Goal: Task Accomplishment & Management: Use online tool/utility

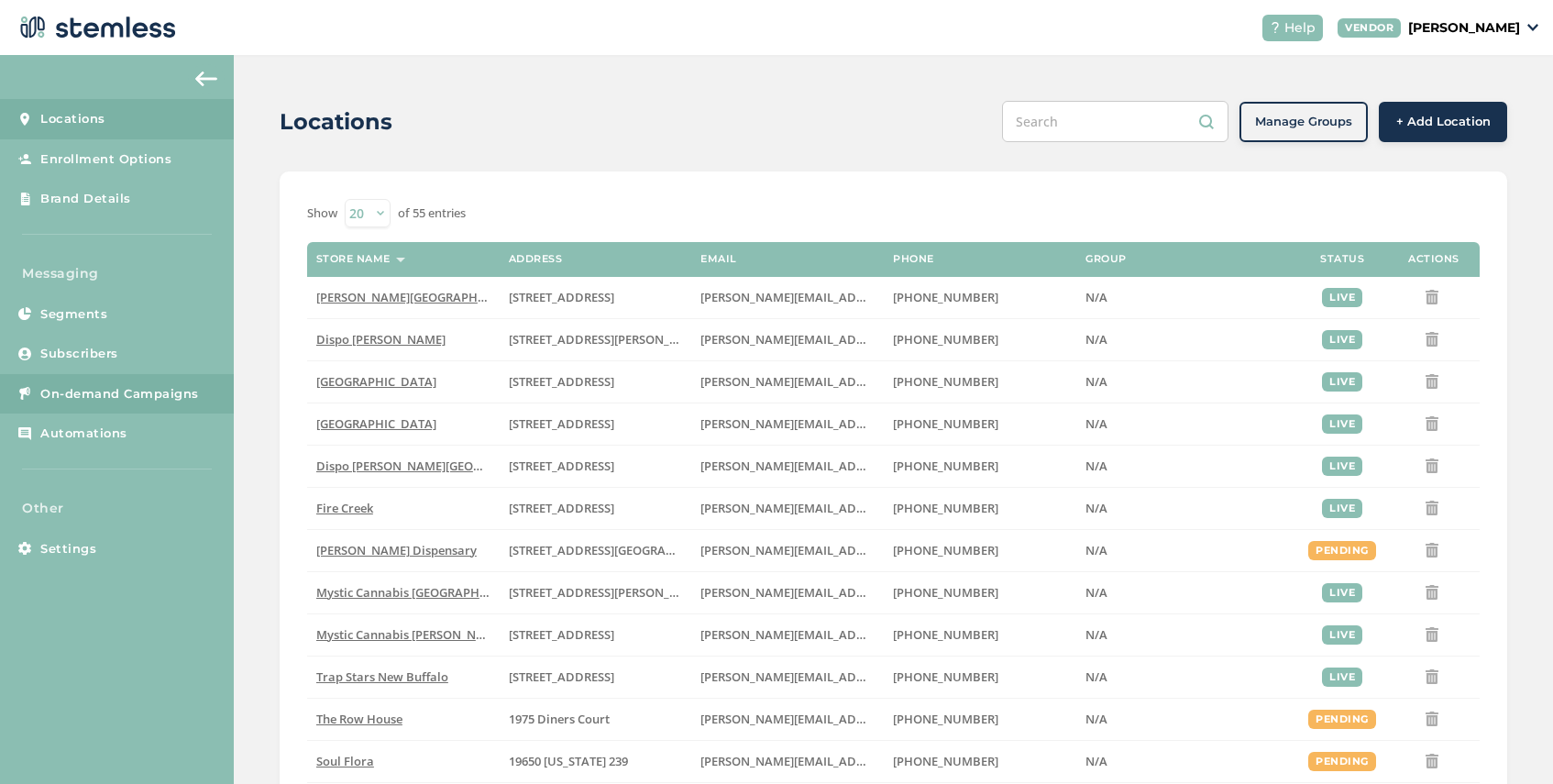
click at [102, 396] on span "On-demand Campaigns" at bounding box center [120, 394] width 158 height 18
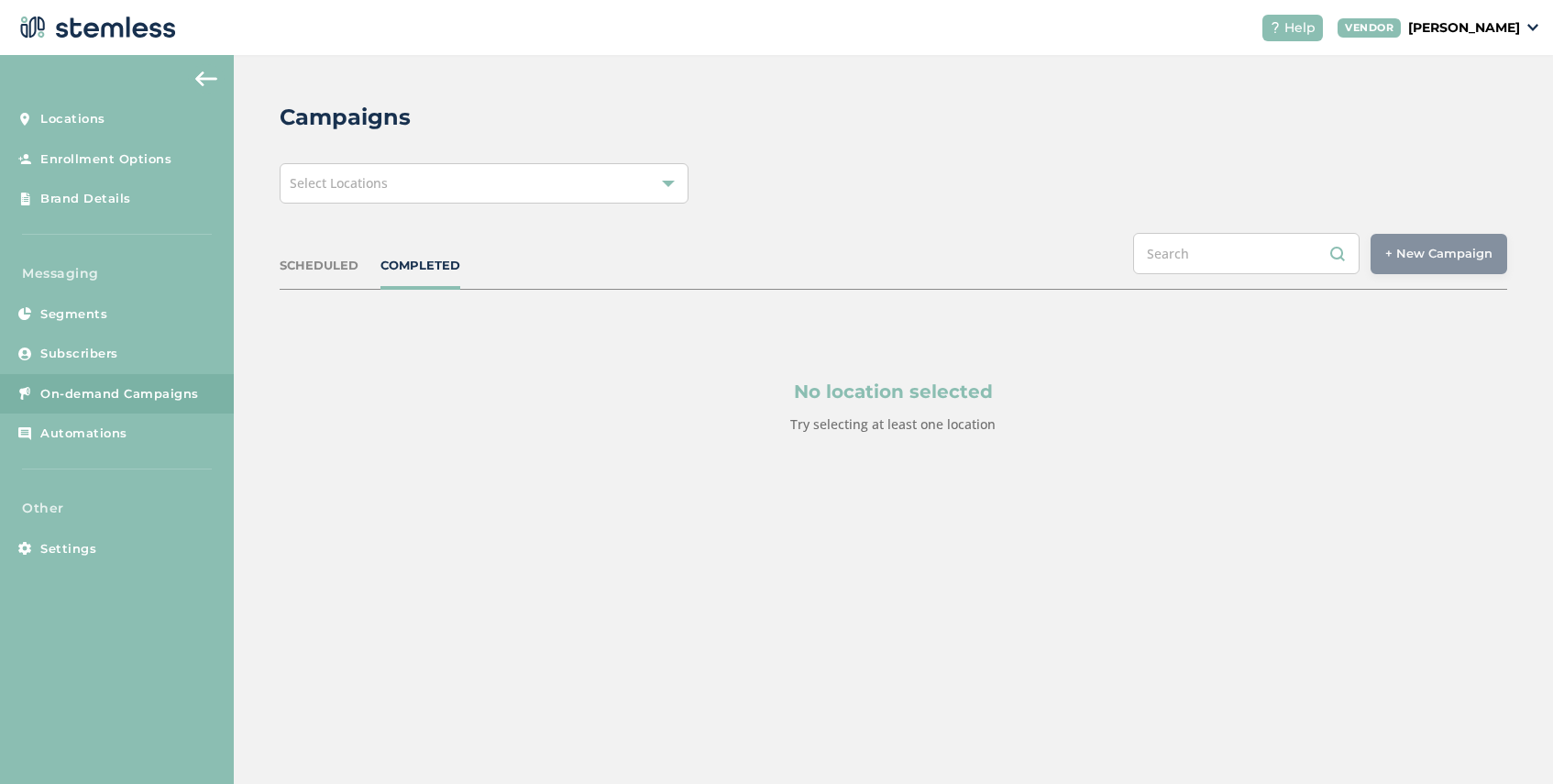
click at [387, 184] on div "Select Locations" at bounding box center [484, 183] width 409 height 41
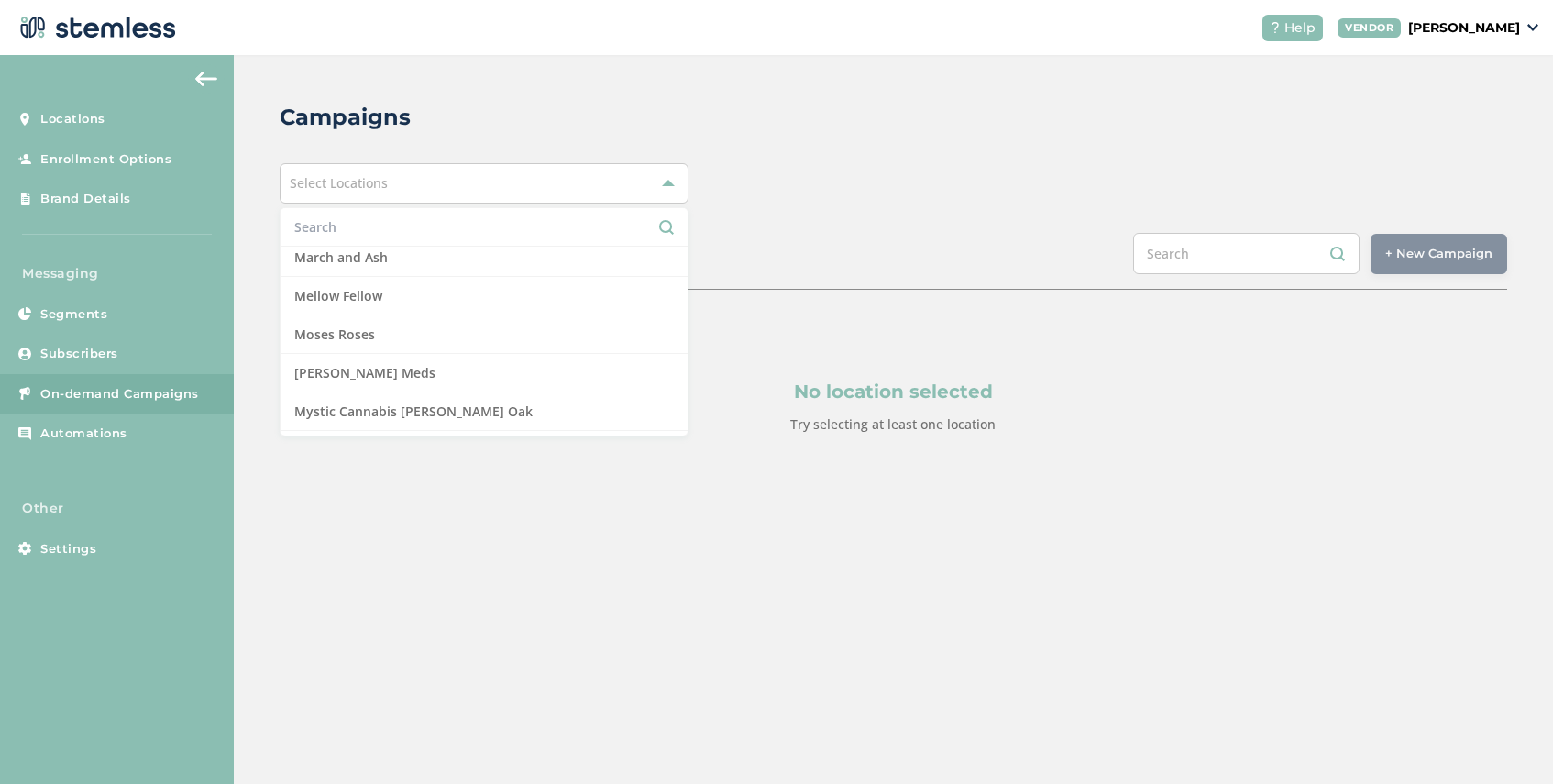
scroll to position [1203, 0]
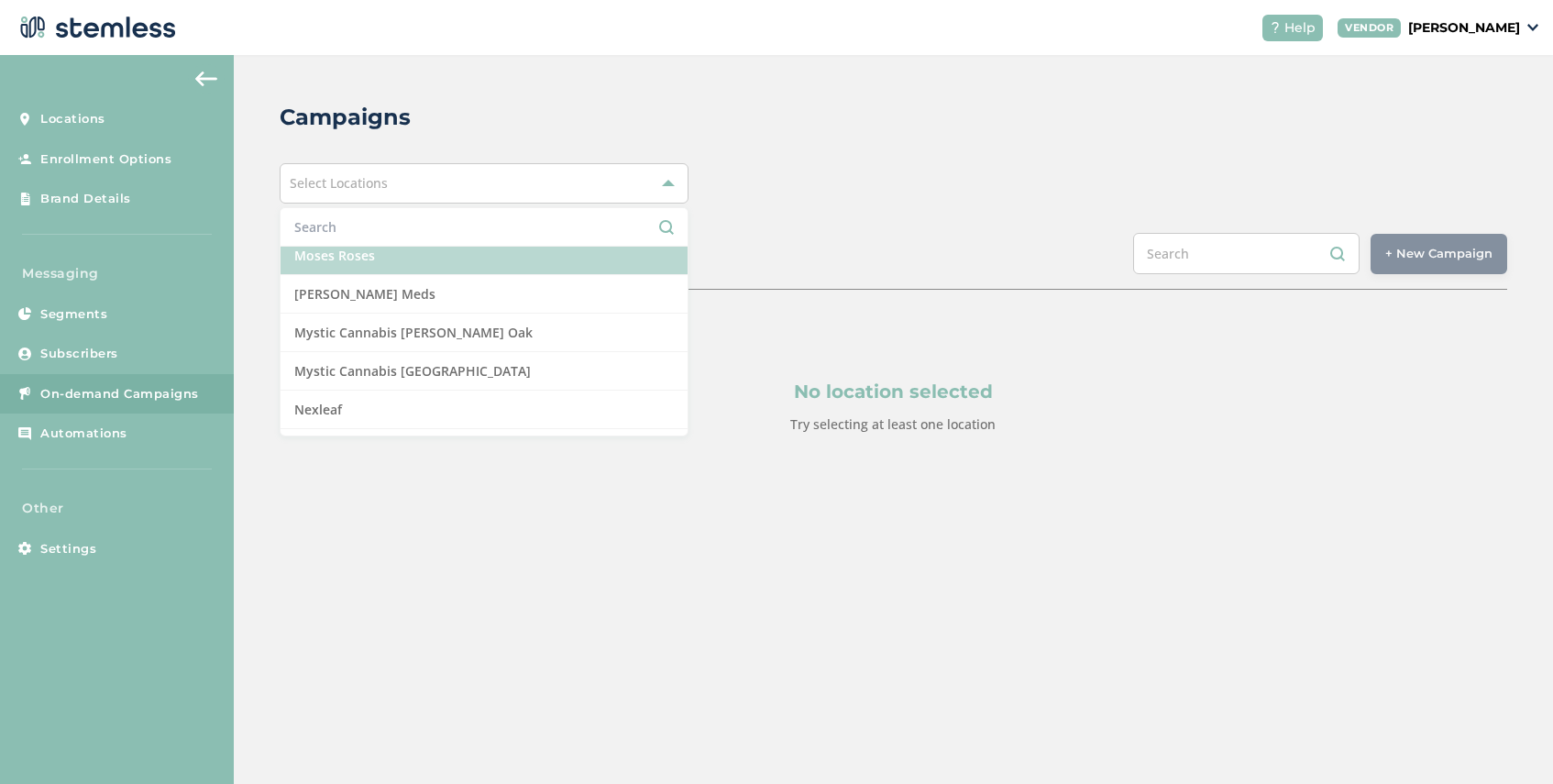
click at [439, 261] on li "Moses Roses" at bounding box center [484, 255] width 407 height 39
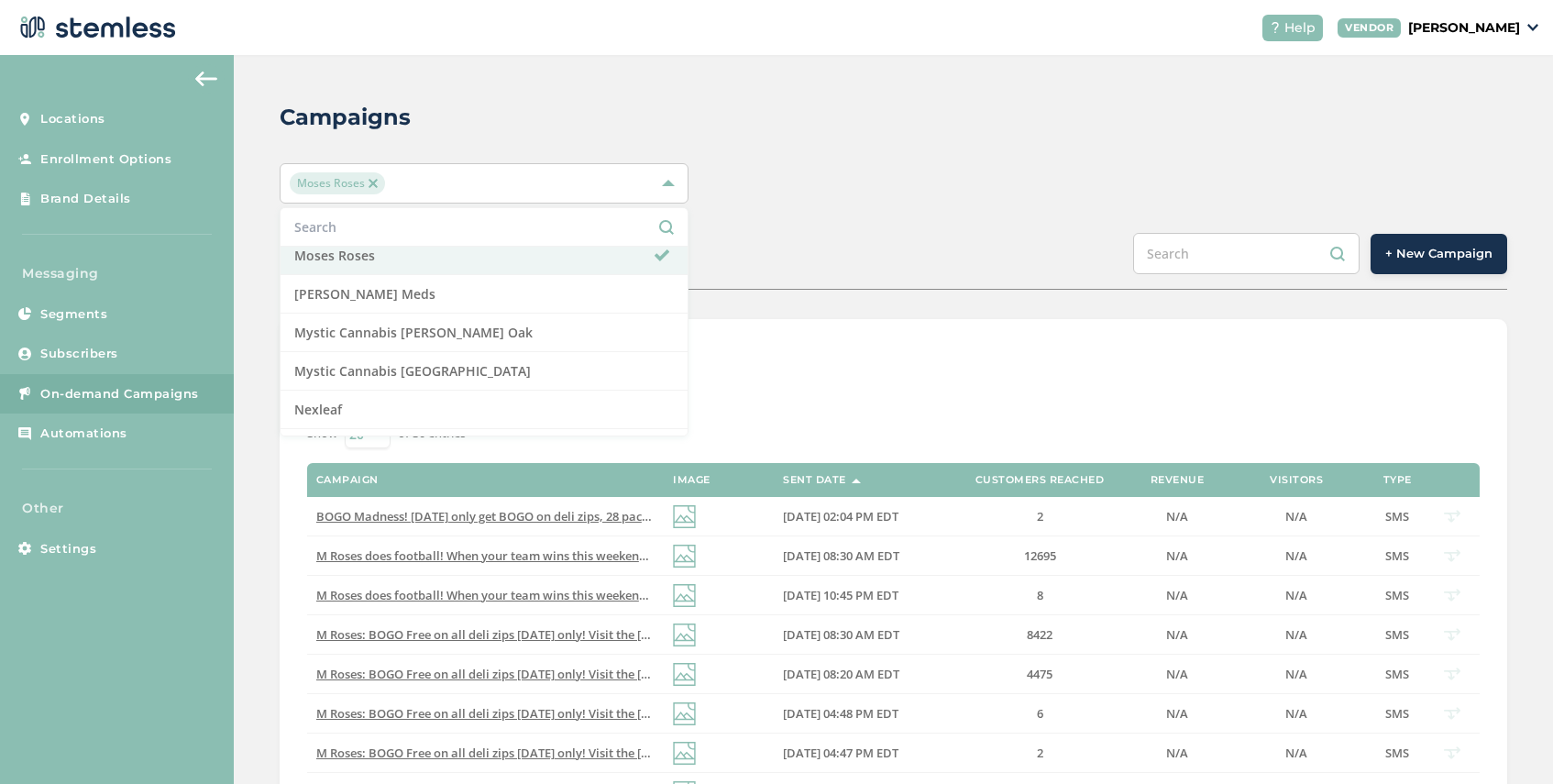
click at [848, 356] on div "List View Calendar View" at bounding box center [893, 368] width 1172 height 44
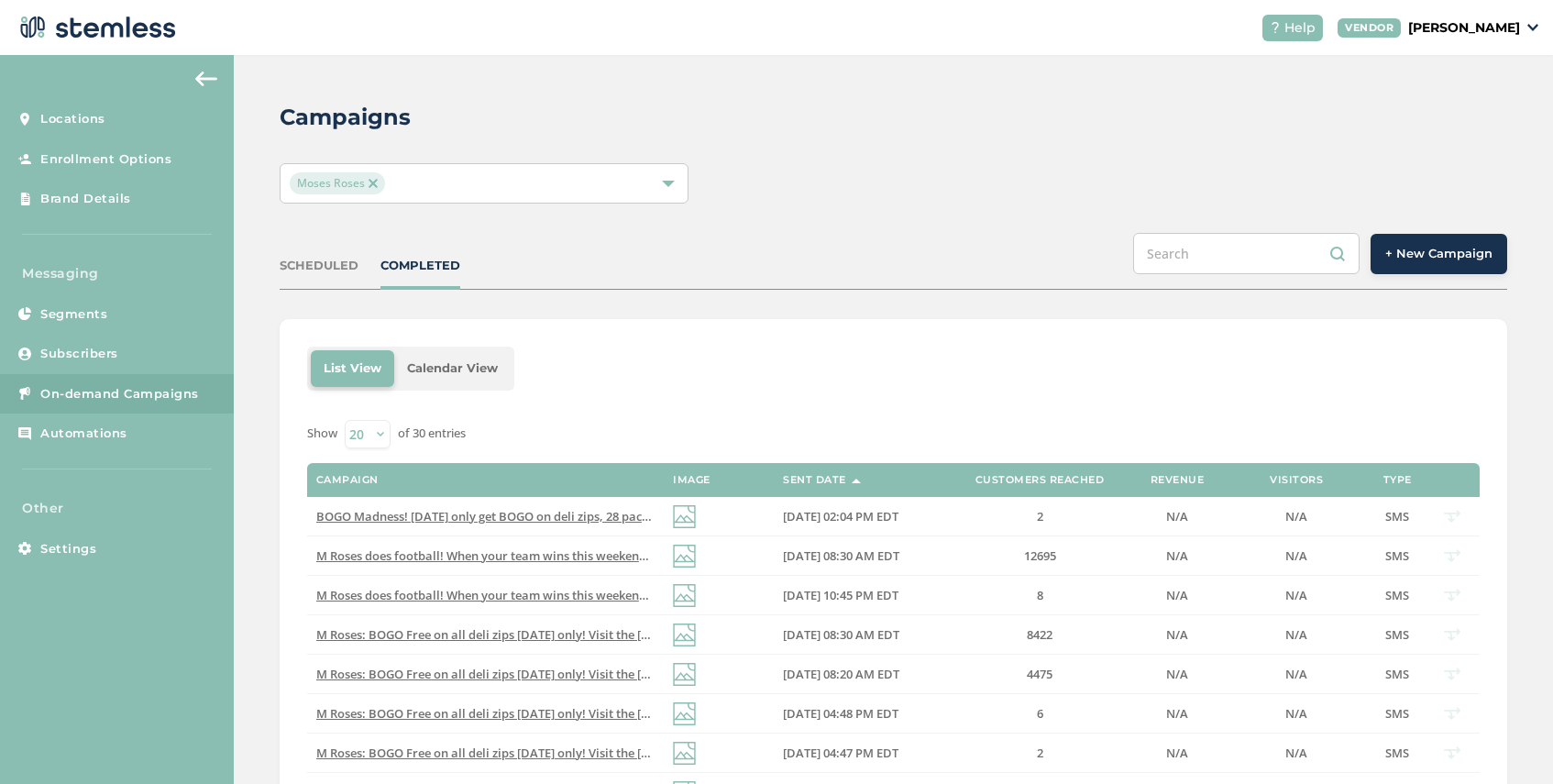
click at [1418, 248] on span "+ New Campaign" at bounding box center [1439, 253] width 107 height 18
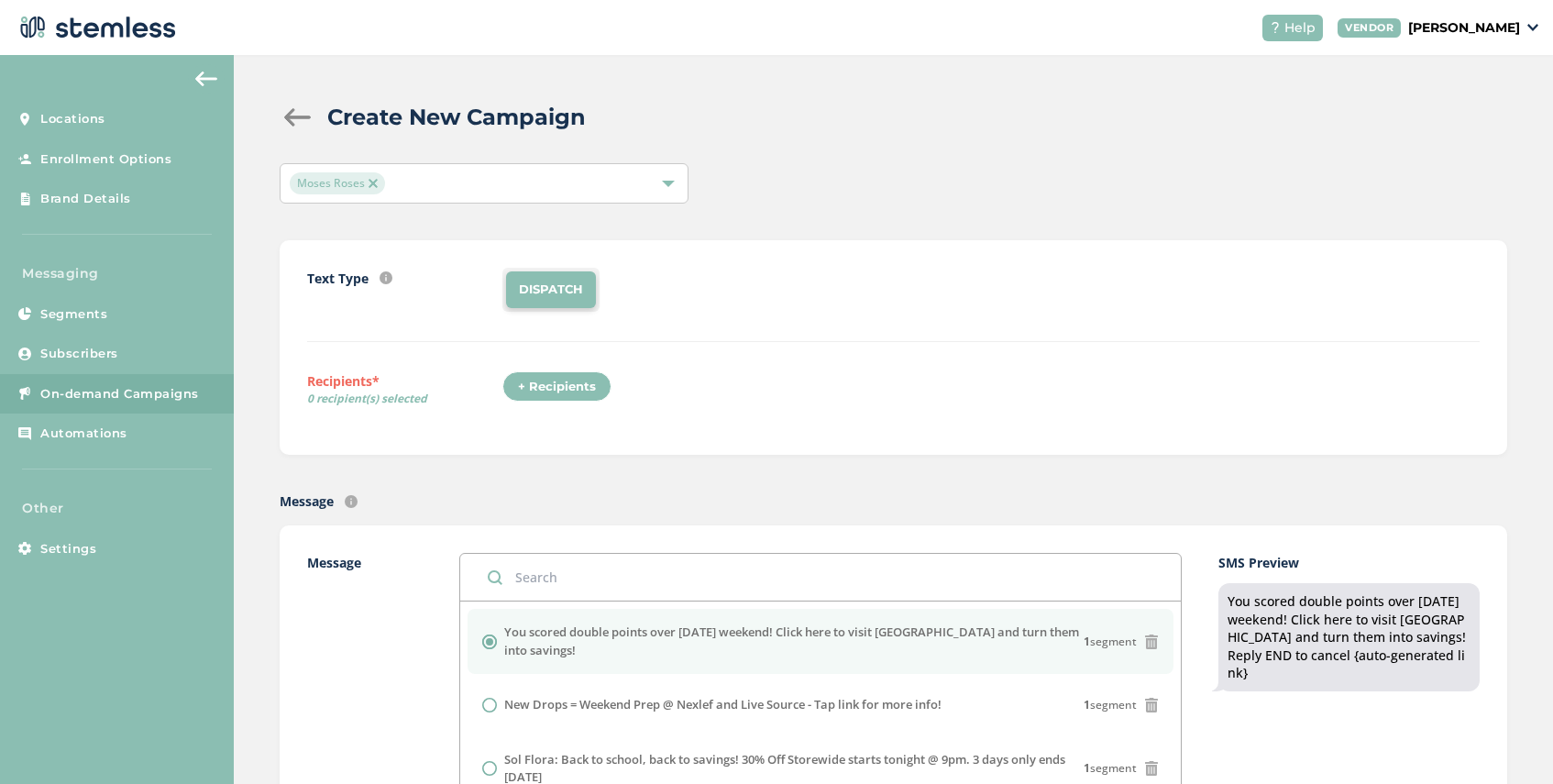
click at [555, 381] on div "+ Recipients" at bounding box center [557, 386] width 109 height 31
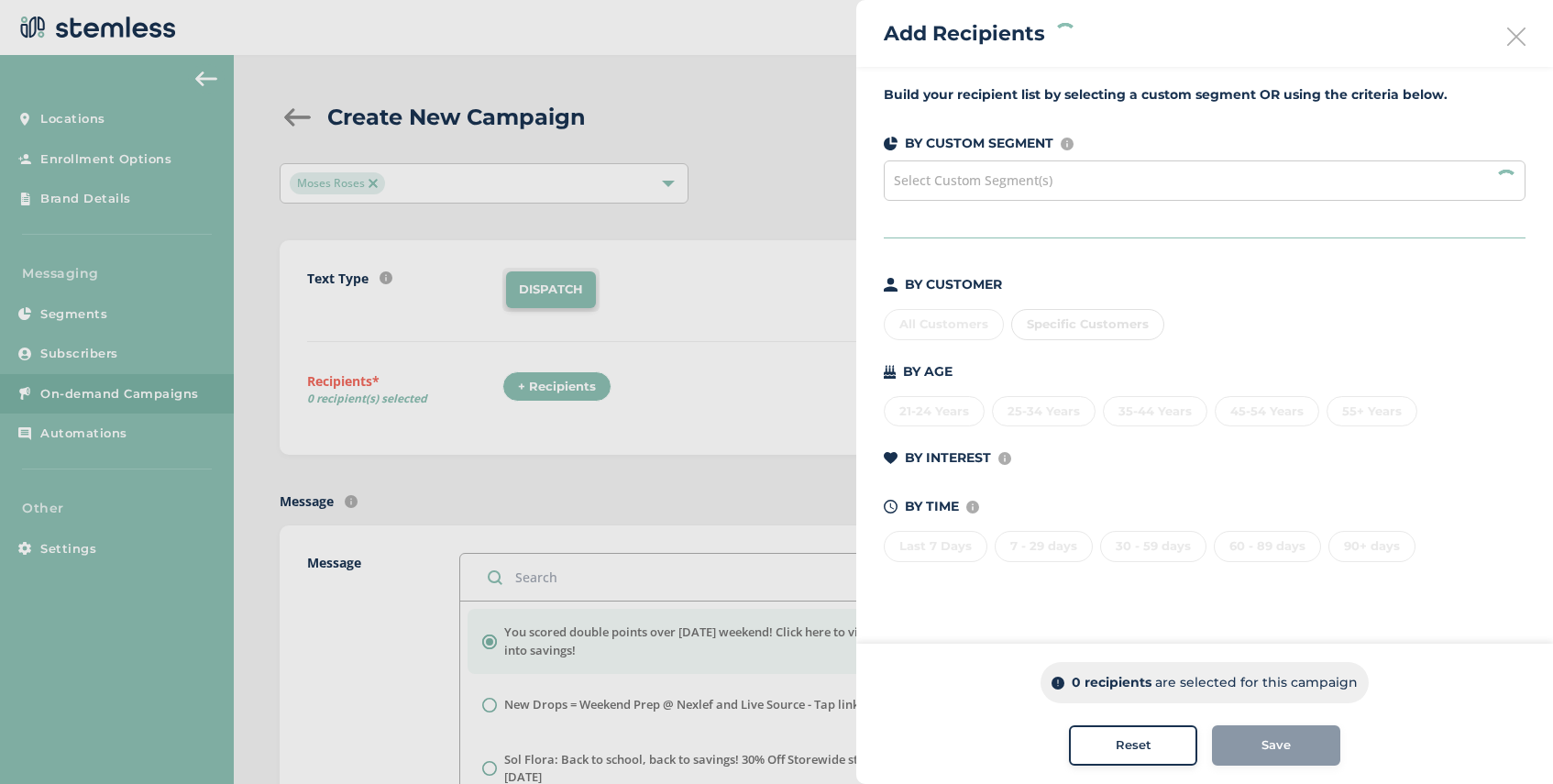
click at [957, 184] on span "Select Custom Segment(s)" at bounding box center [973, 180] width 158 height 17
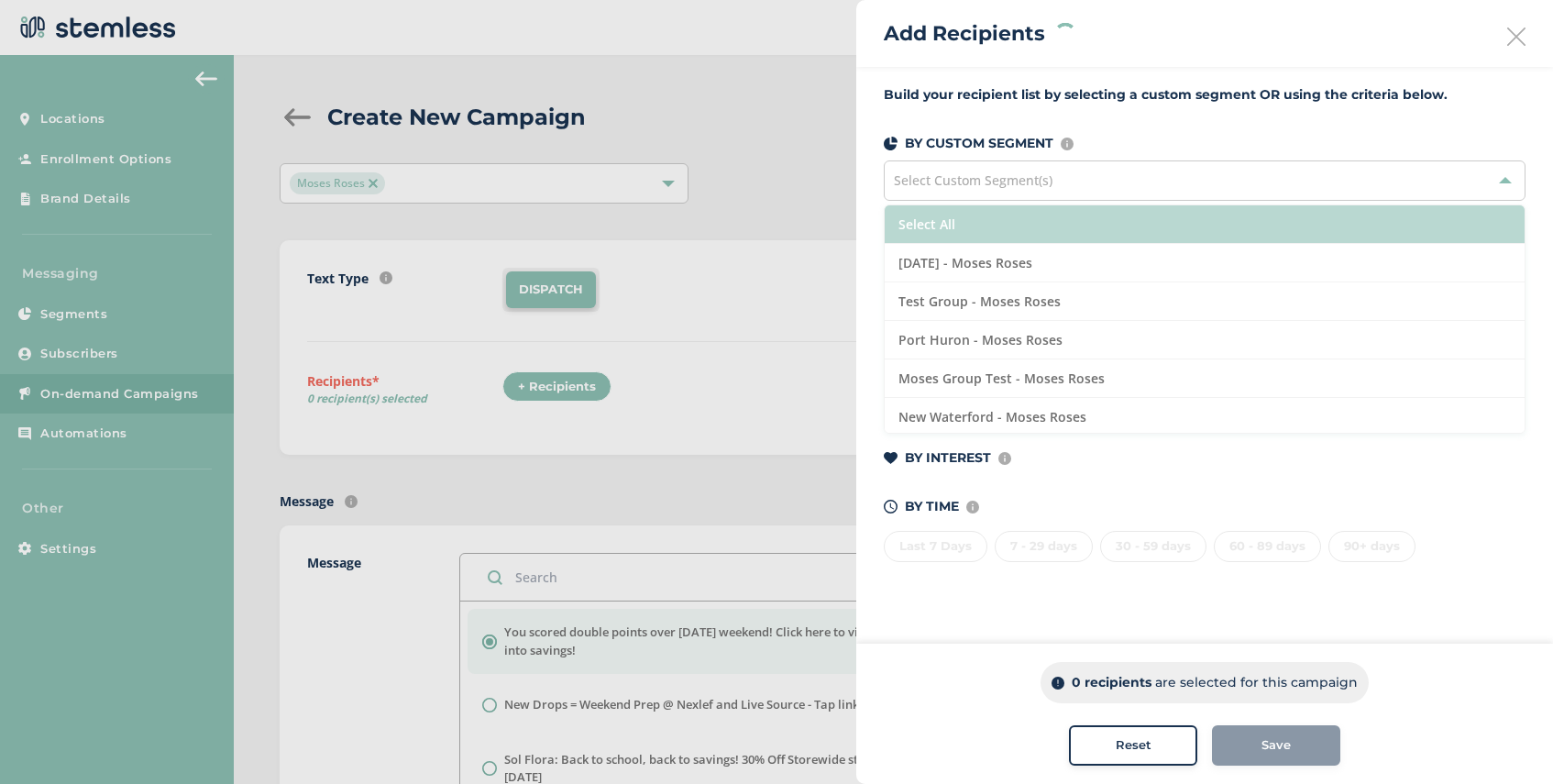
click at [1025, 225] on li "Select All" at bounding box center [1204, 224] width 640 height 39
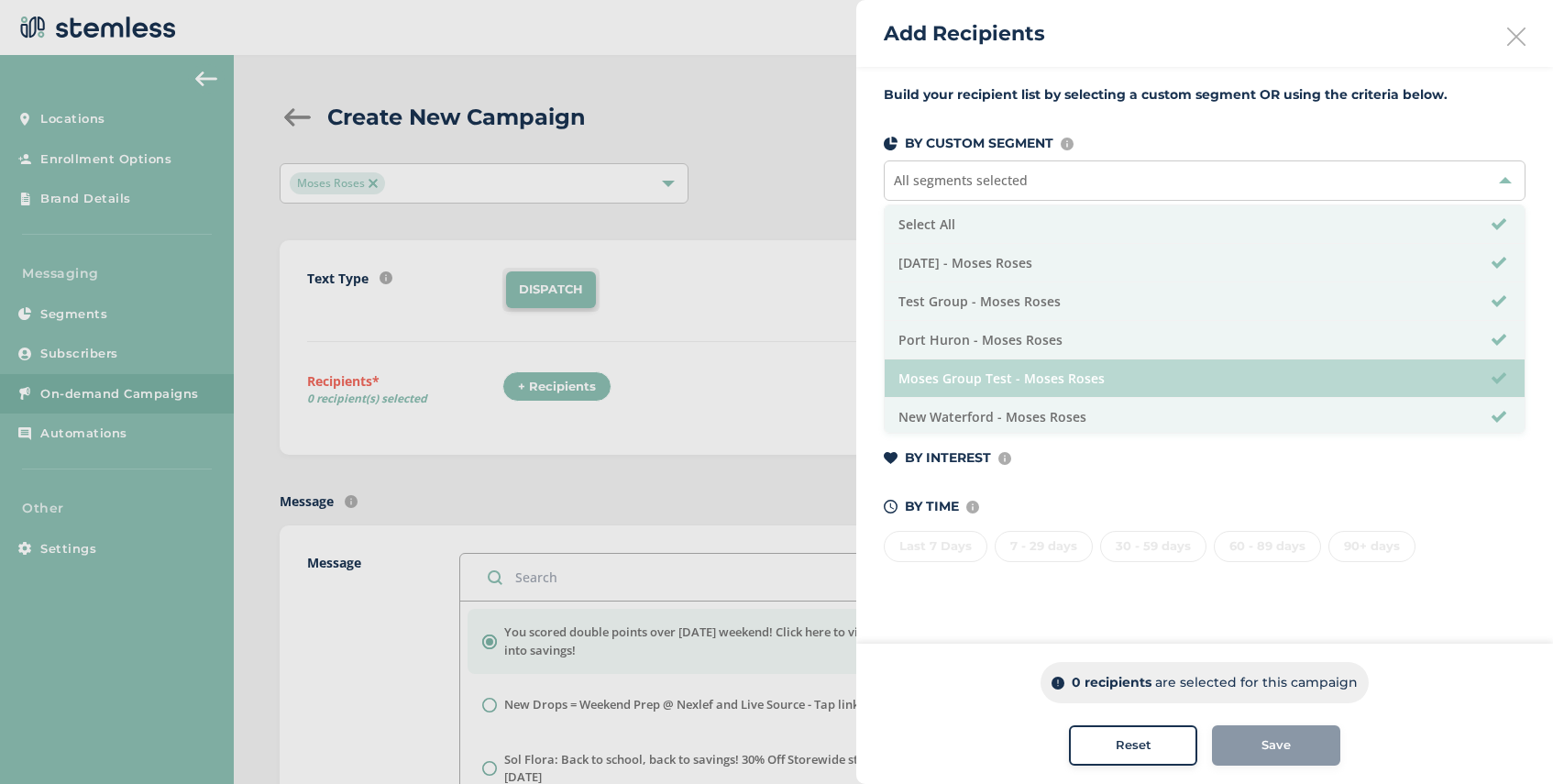
scroll to position [41, 0]
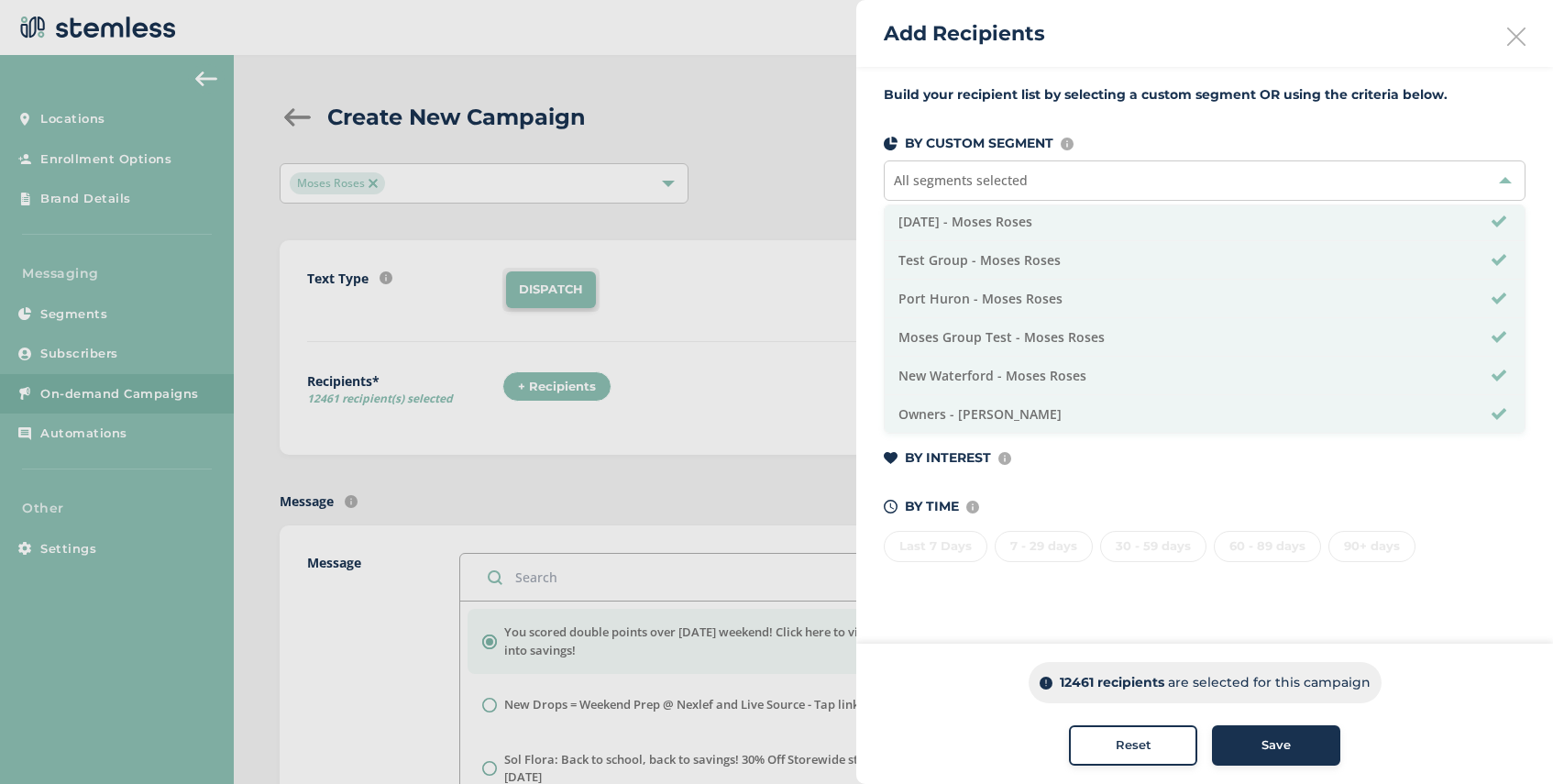
click at [1268, 740] on span "Save" at bounding box center [1275, 744] width 29 height 18
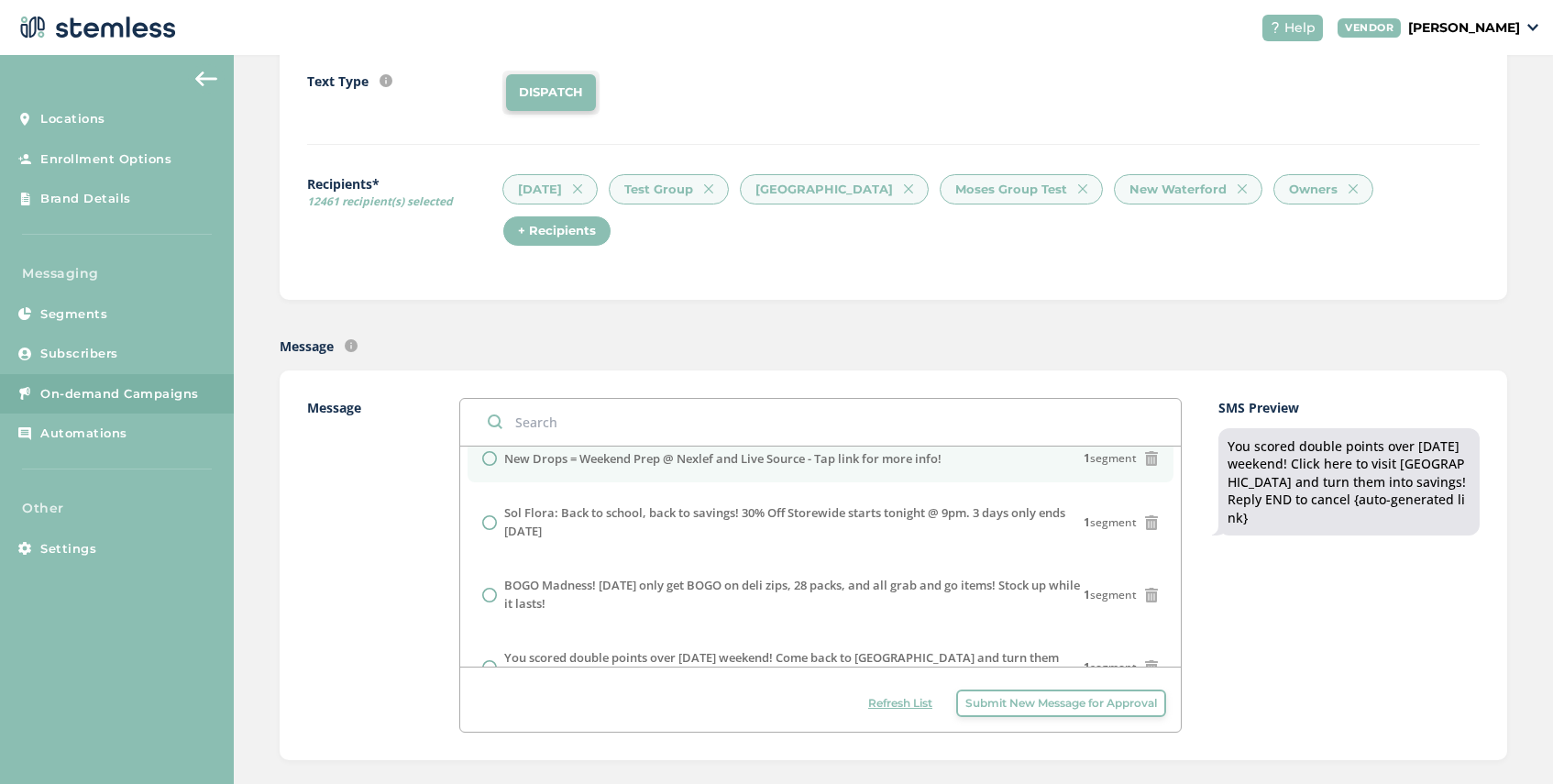
scroll to position [112, 0]
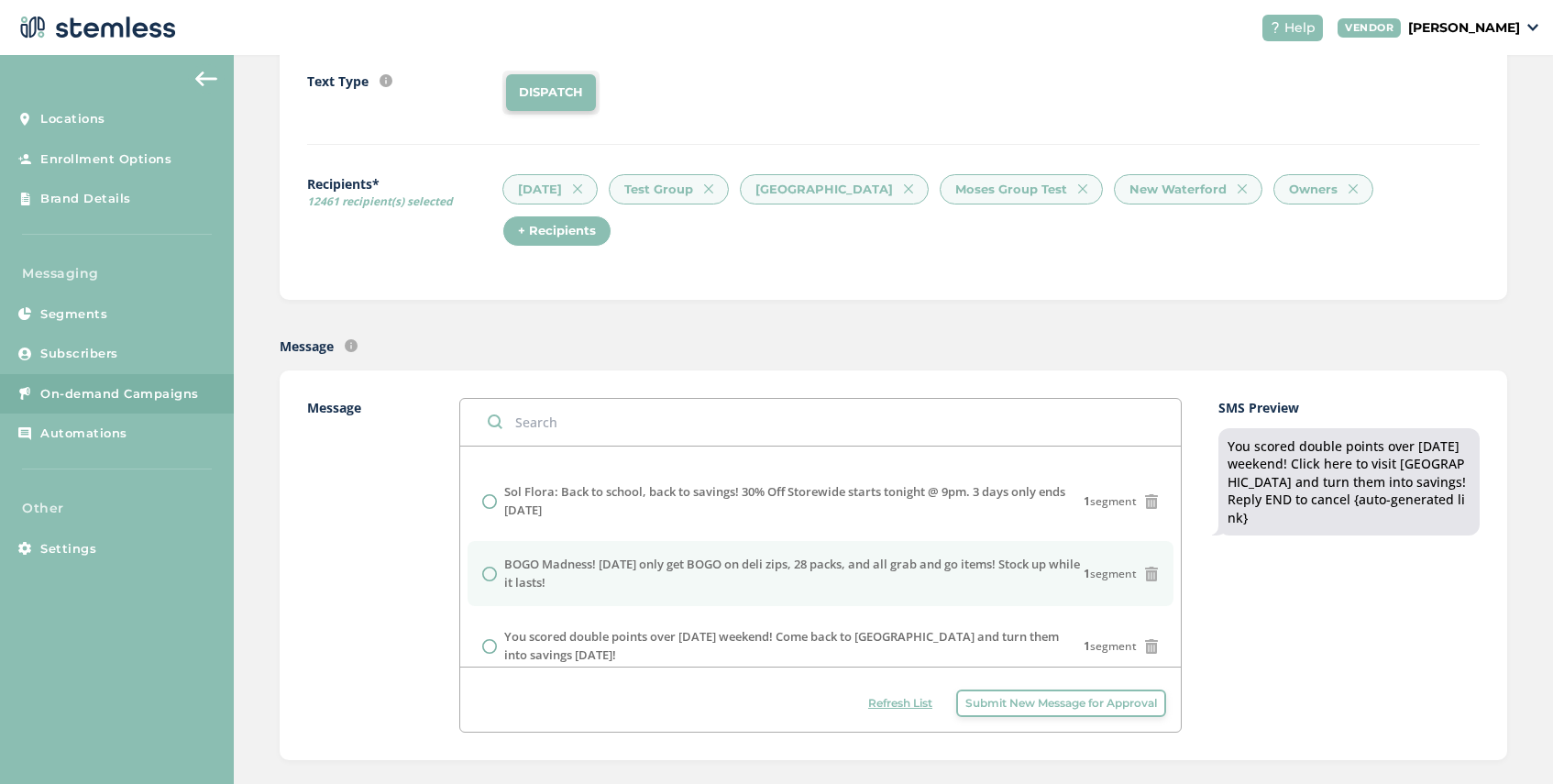
click at [492, 566] on input "radio" at bounding box center [490, 574] width 15 height 15
radio input "true"
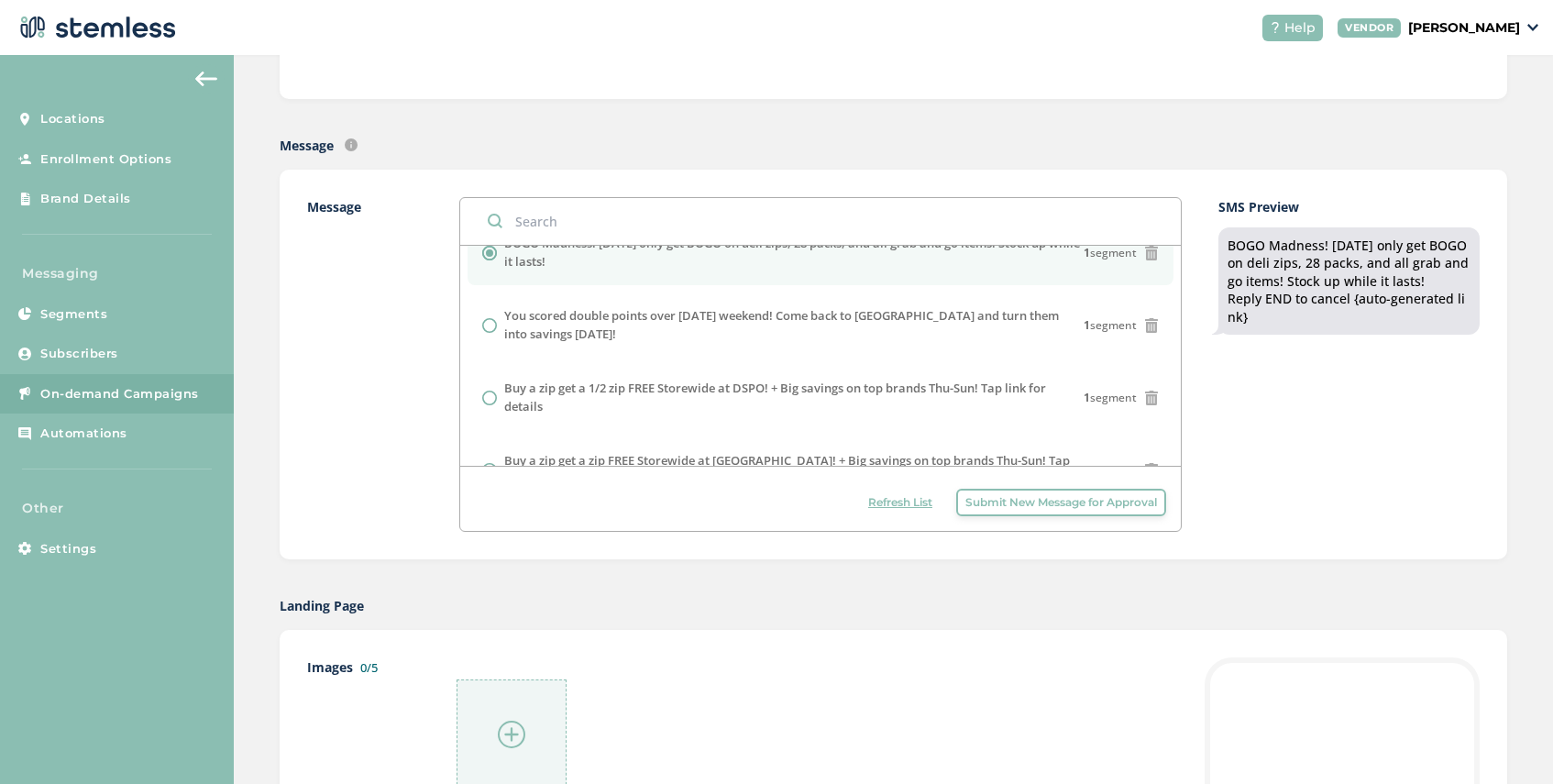
scroll to position [429, 0]
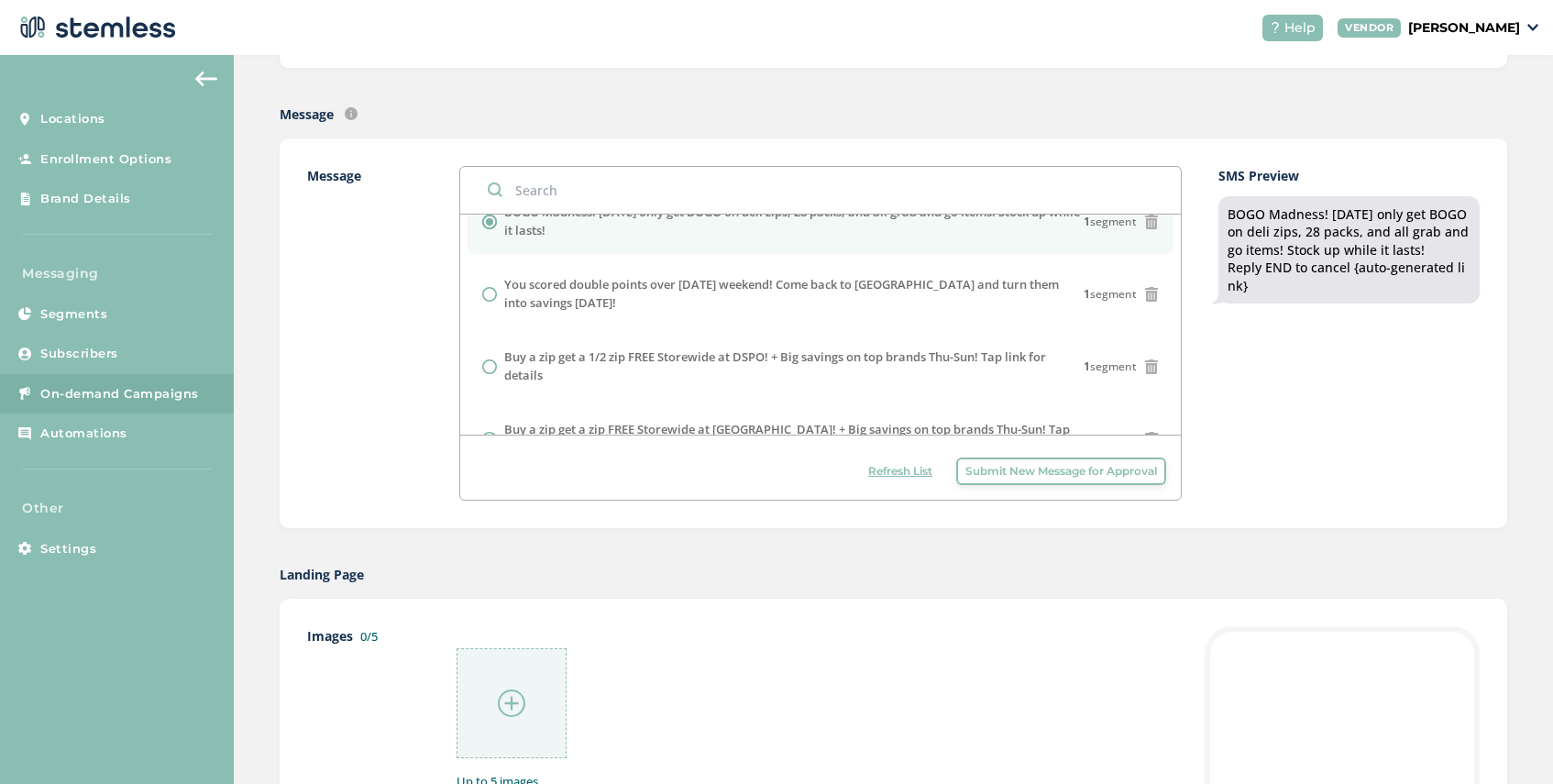
click at [515, 689] on img at bounding box center [511, 702] width 27 height 27
click at [138, 388] on span "On-demand Campaigns" at bounding box center [120, 394] width 158 height 18
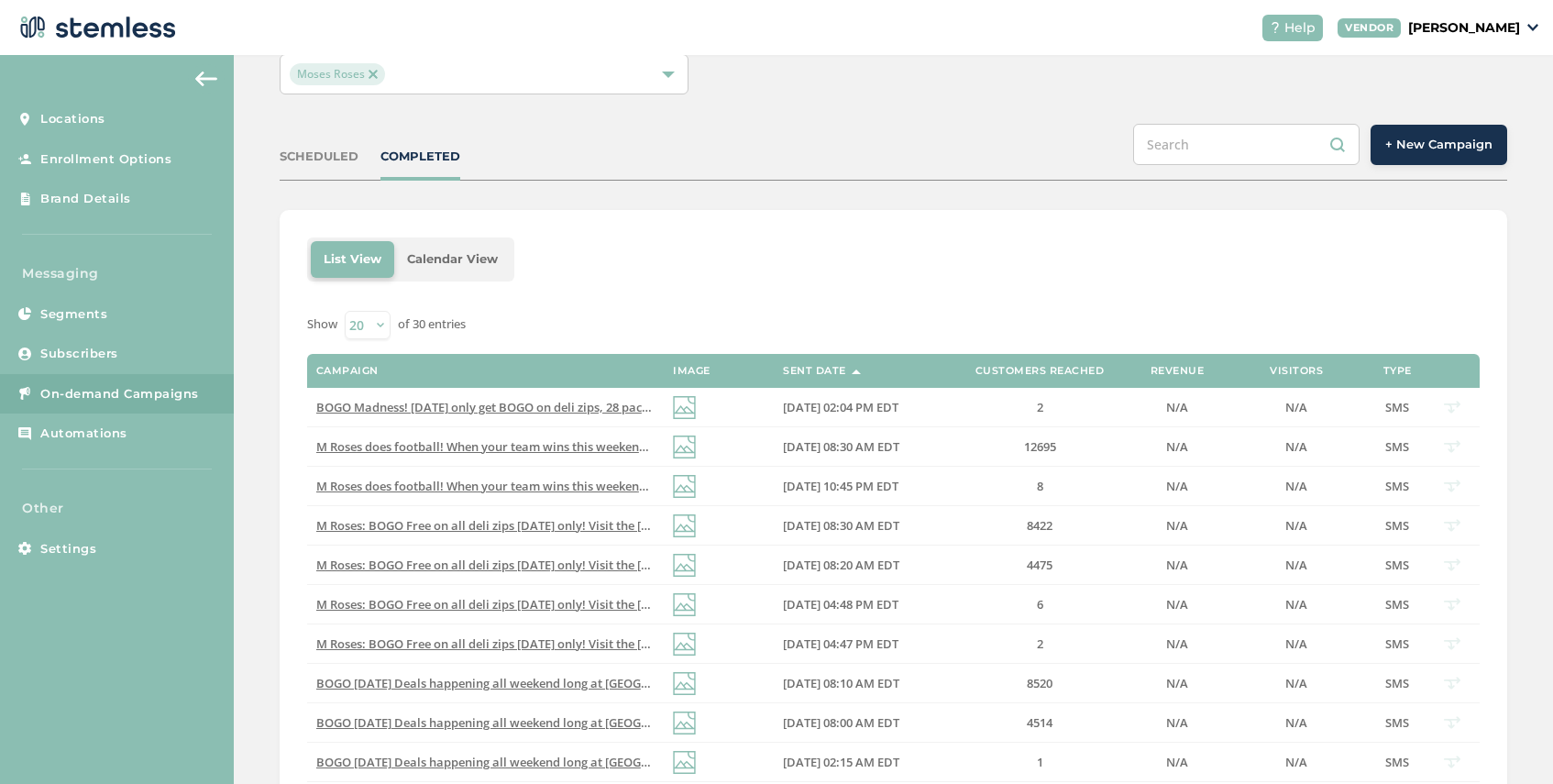
scroll to position [114, 0]
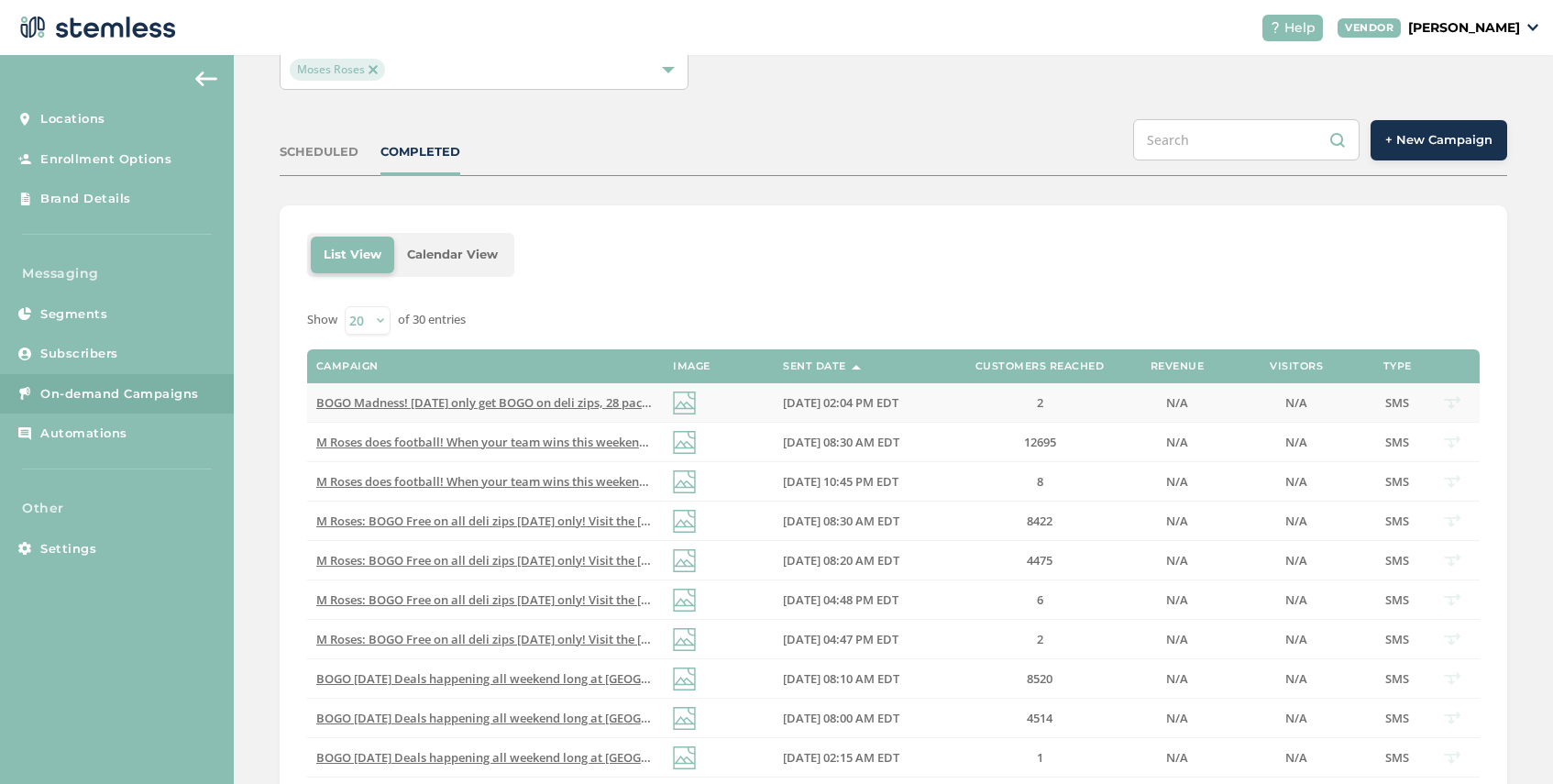
click at [545, 400] on span "BOGO Madness! [DATE] only get BOGO on deli zips, 28 packs, and all grab and go …" at bounding box center [683, 402] width 734 height 17
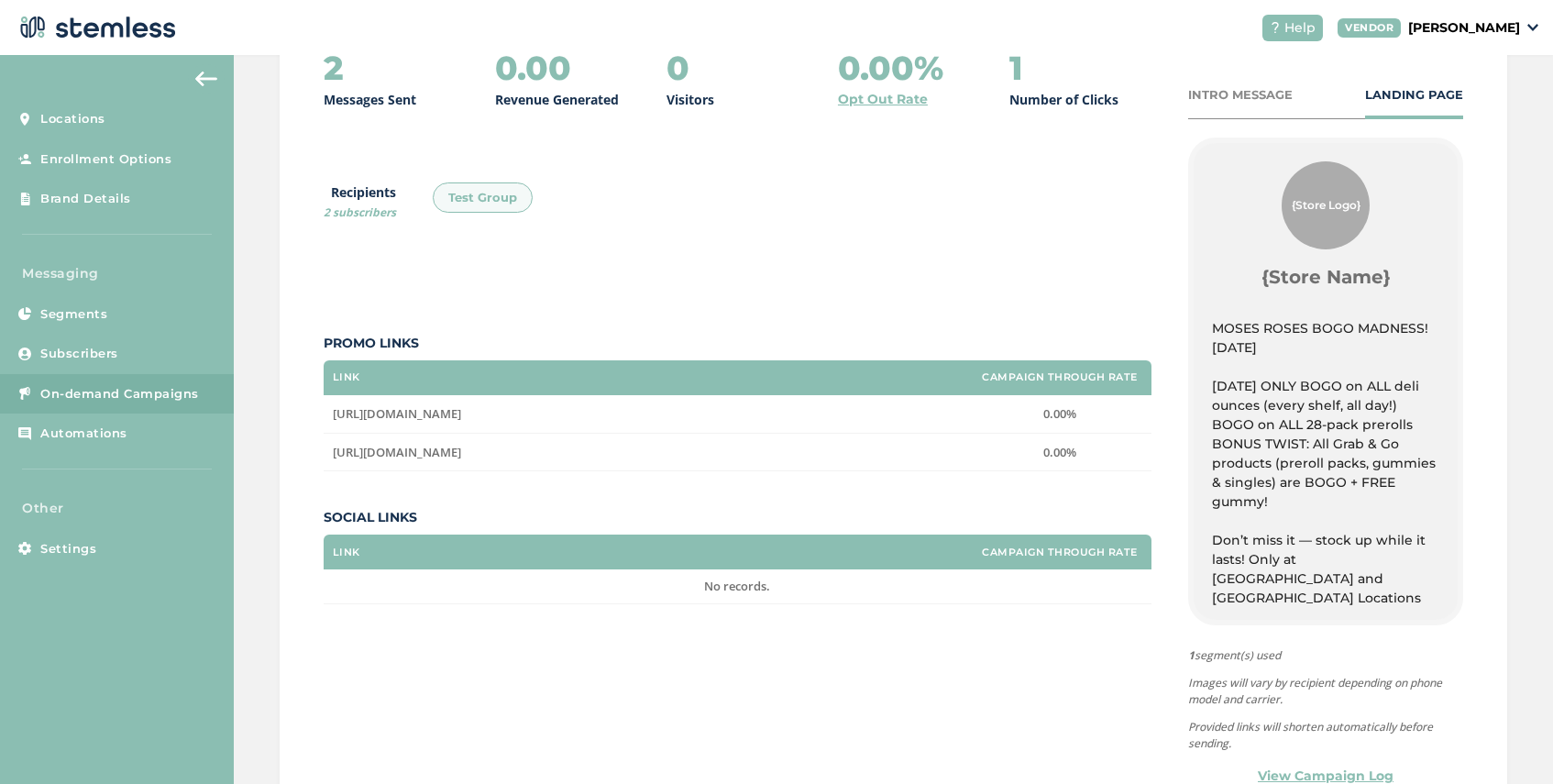
scroll to position [348, 0]
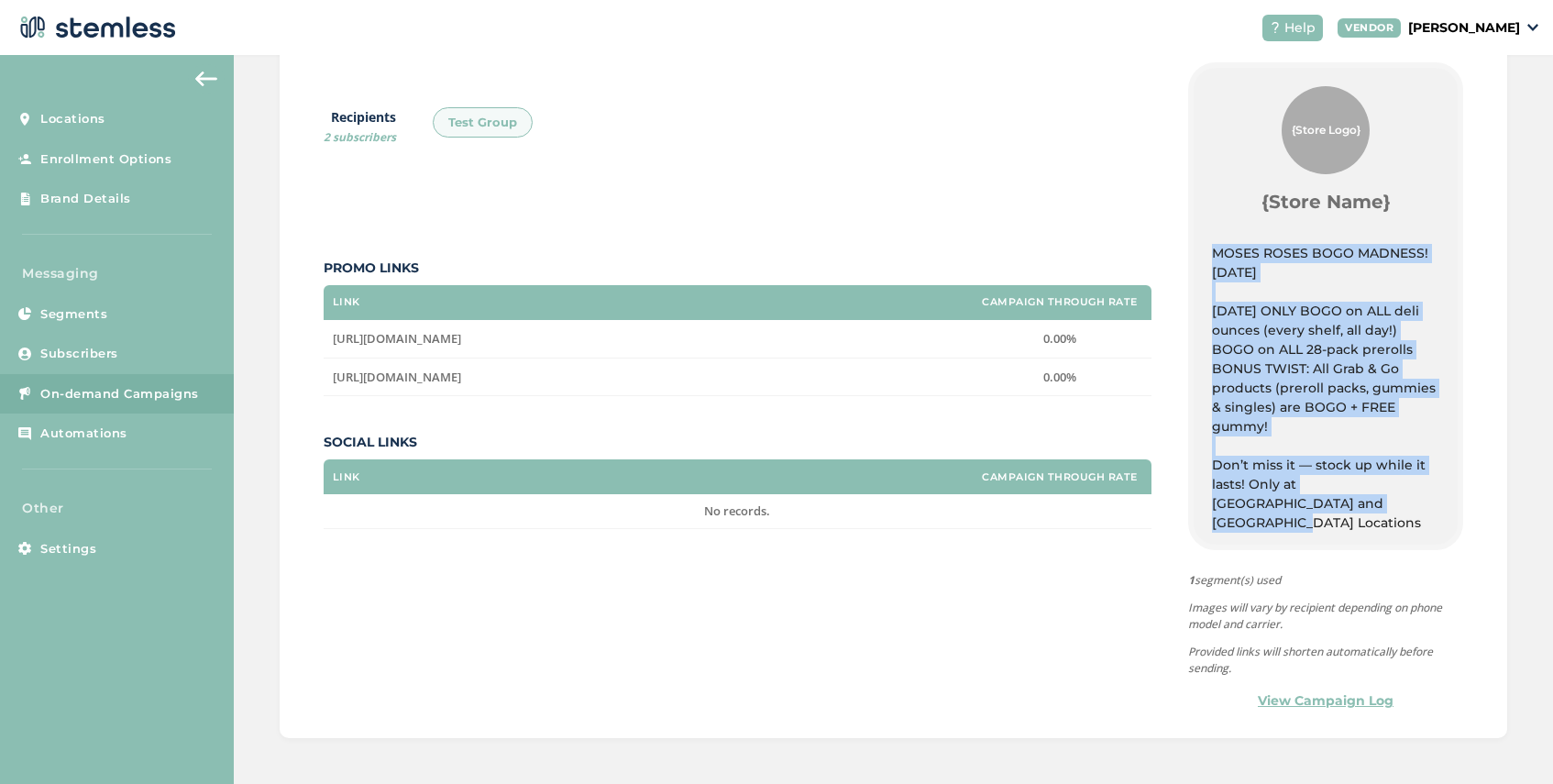
drag, startPoint x: 1326, startPoint y: 501, endPoint x: 1210, endPoint y: 250, distance: 276.5
click at [1210, 250] on div "{Store Logo} {Store Name} MOSES ROSES BOGO MADNESS! [DATE] [DATE] ONLY BOGO on …" at bounding box center [1325, 306] width 264 height 477
copy div "MOSES ROSES BOGO MADNESS! [DATE] [DATE] ONLY BOGO on ALL deli ounces (every she…"
click at [152, 392] on span "On-demand Campaigns" at bounding box center [120, 394] width 158 height 18
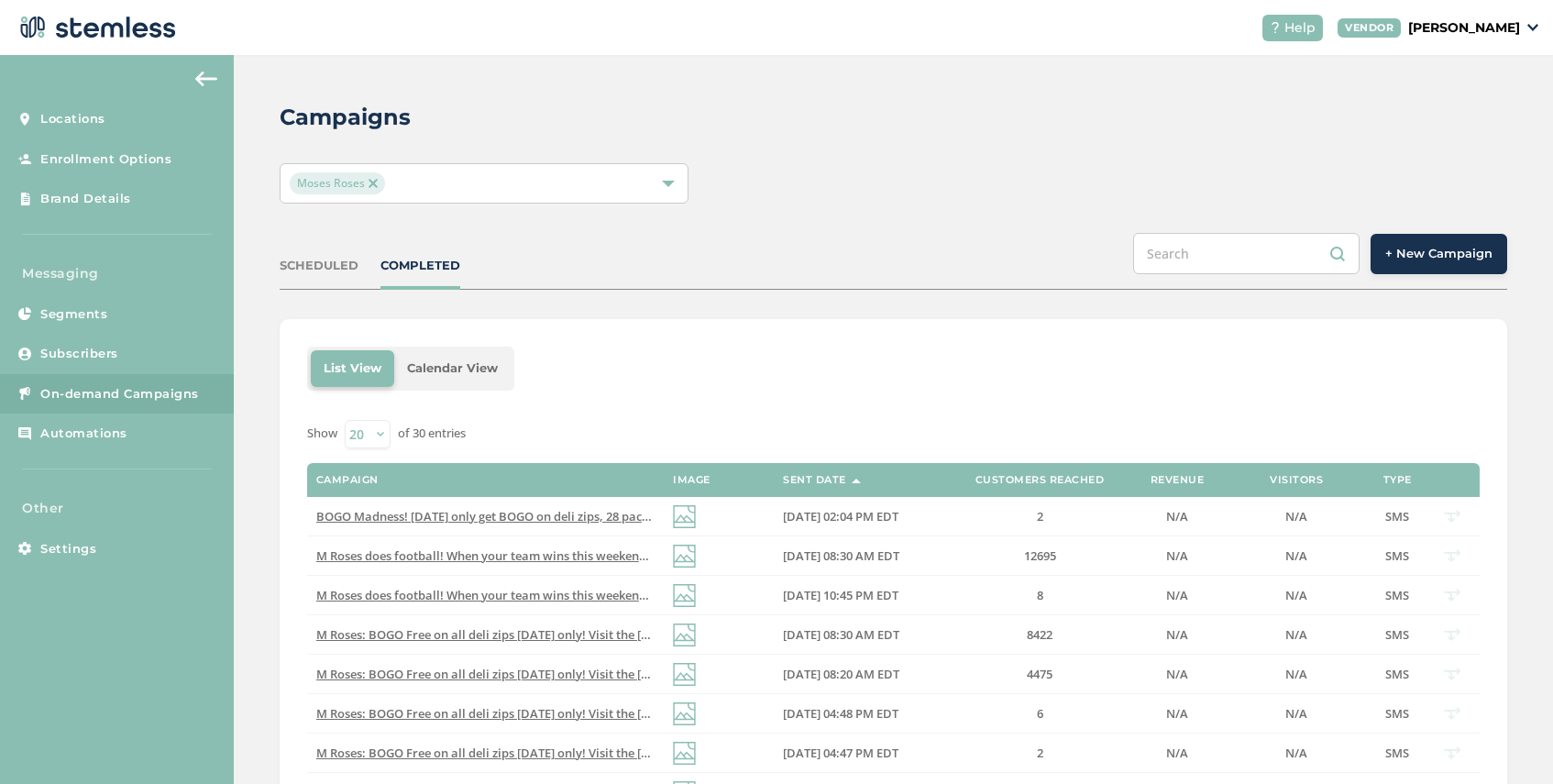
click at [1472, 253] on span "+ New Campaign" at bounding box center [1439, 253] width 107 height 18
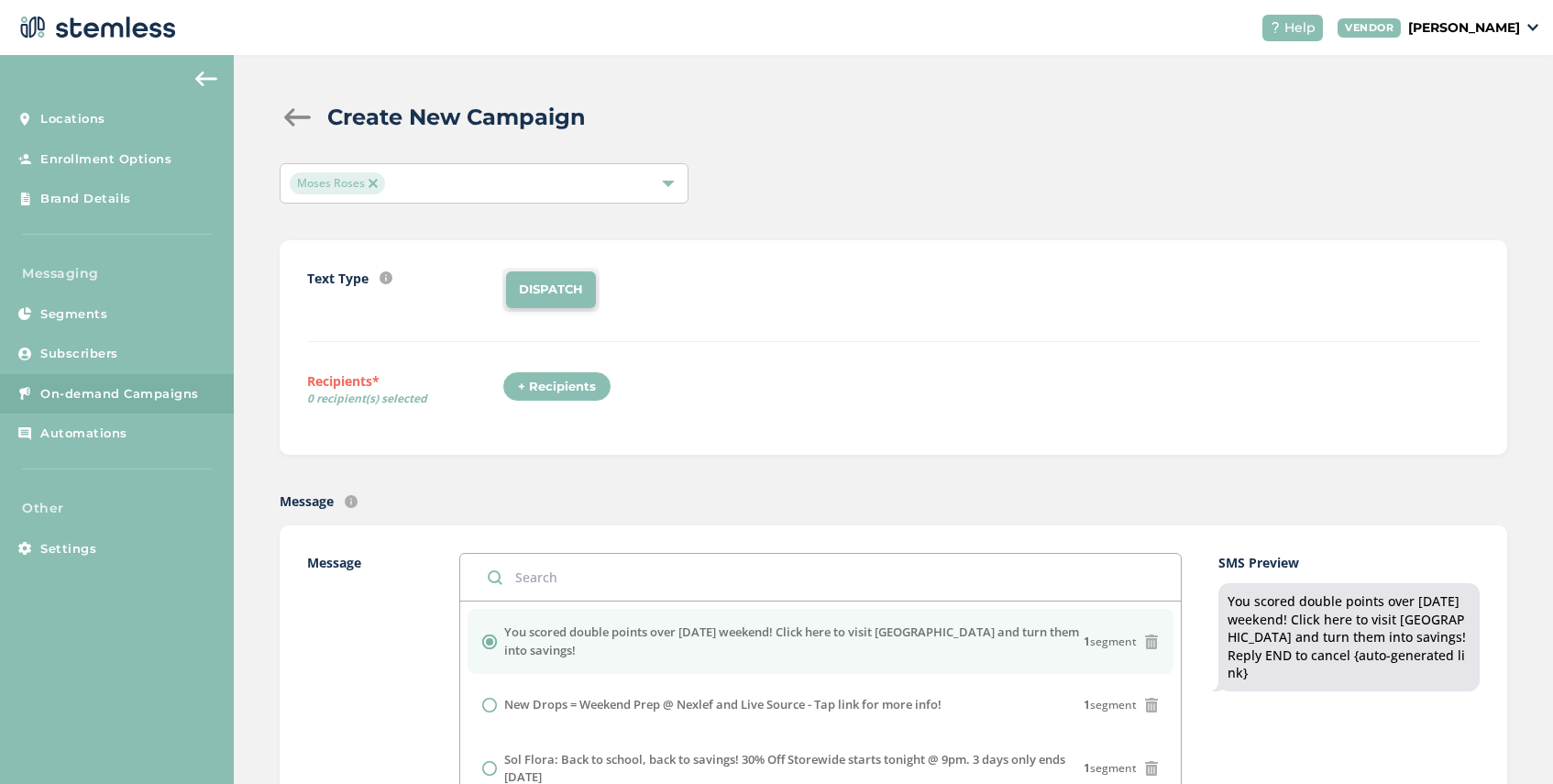
click at [564, 386] on div "+ Recipients" at bounding box center [557, 386] width 109 height 31
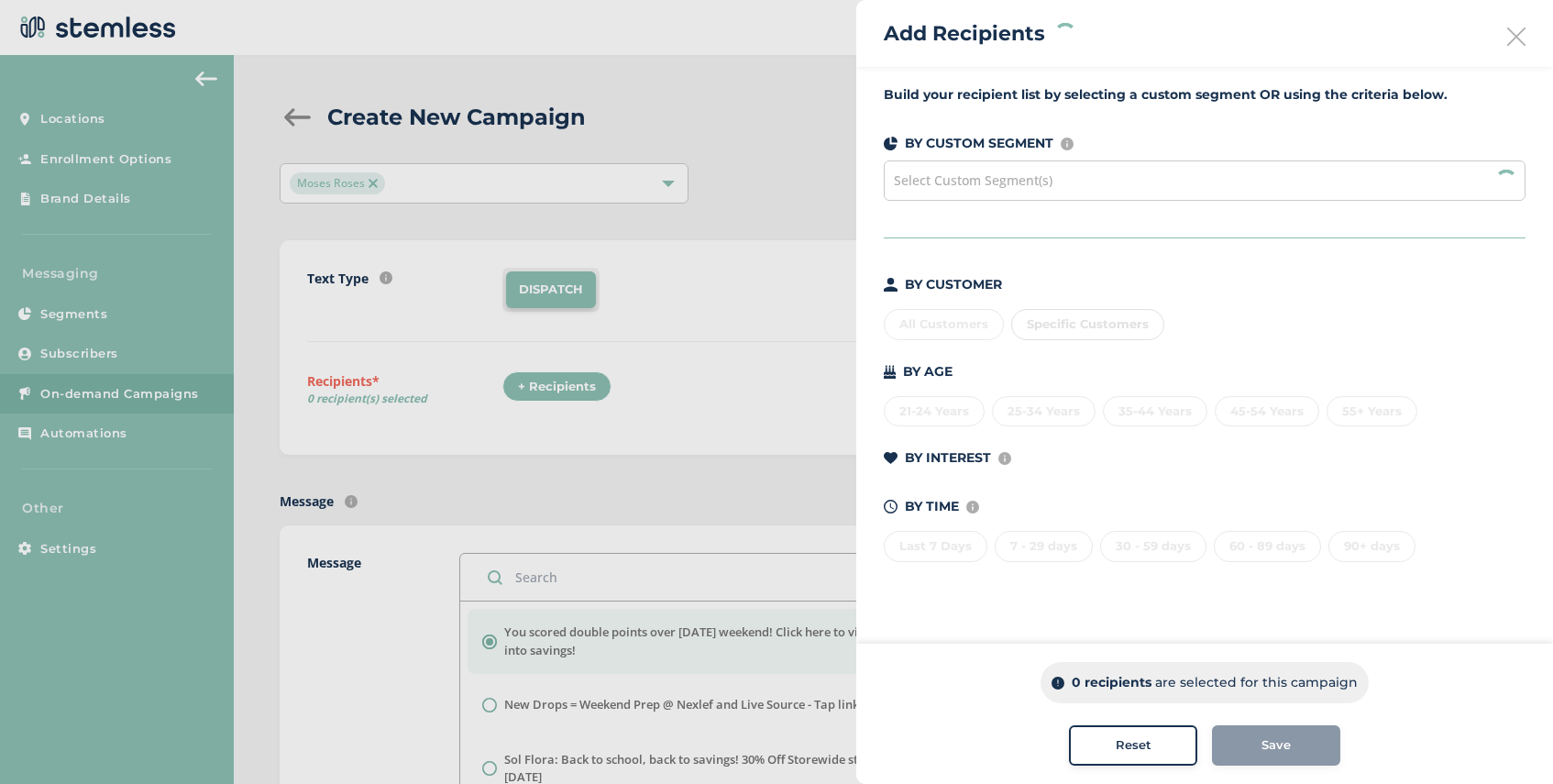
click at [1046, 176] on span "Select Custom Segment(s)" at bounding box center [973, 180] width 158 height 17
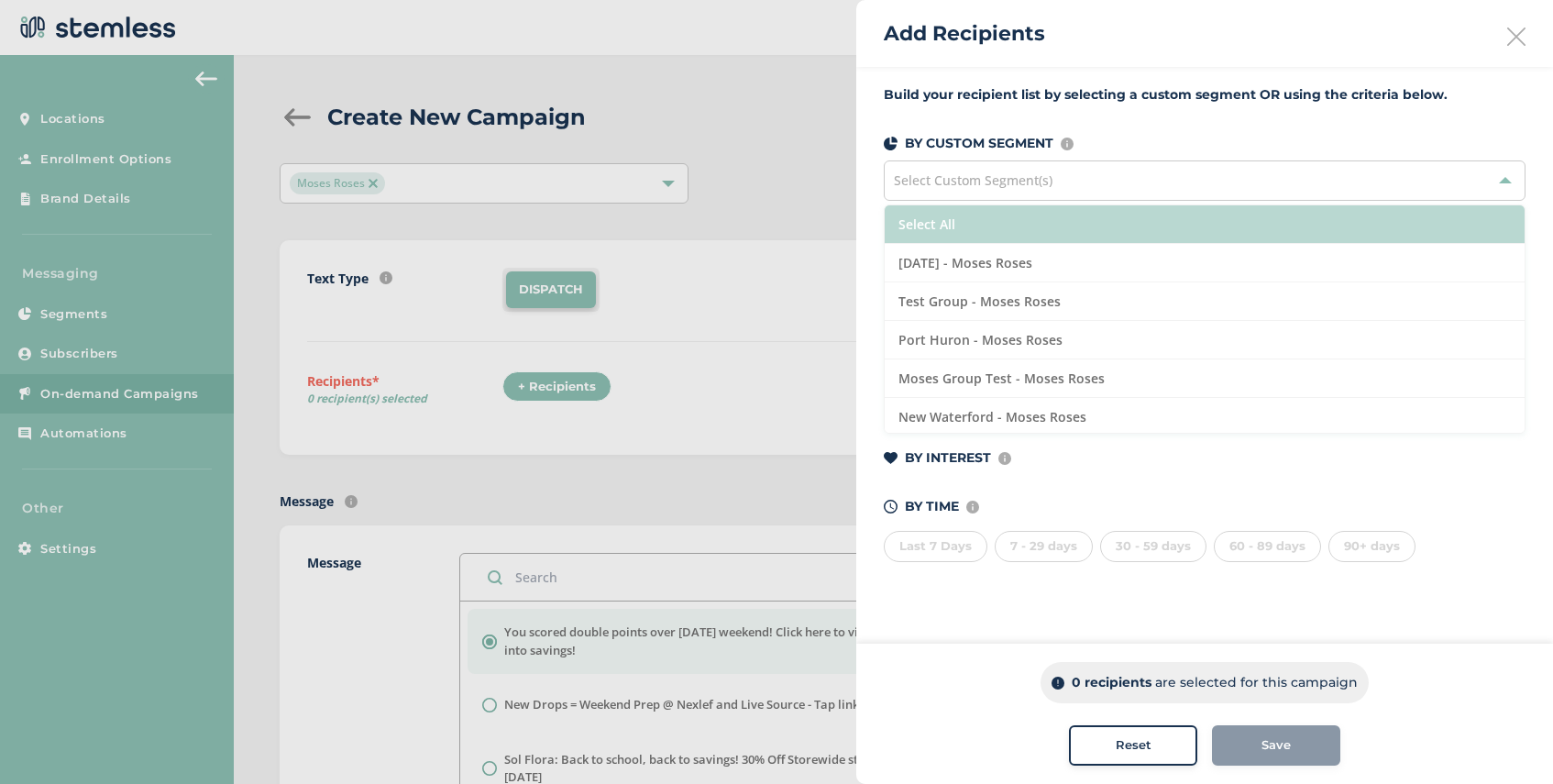
click at [1022, 226] on li "Select All" at bounding box center [1204, 224] width 640 height 39
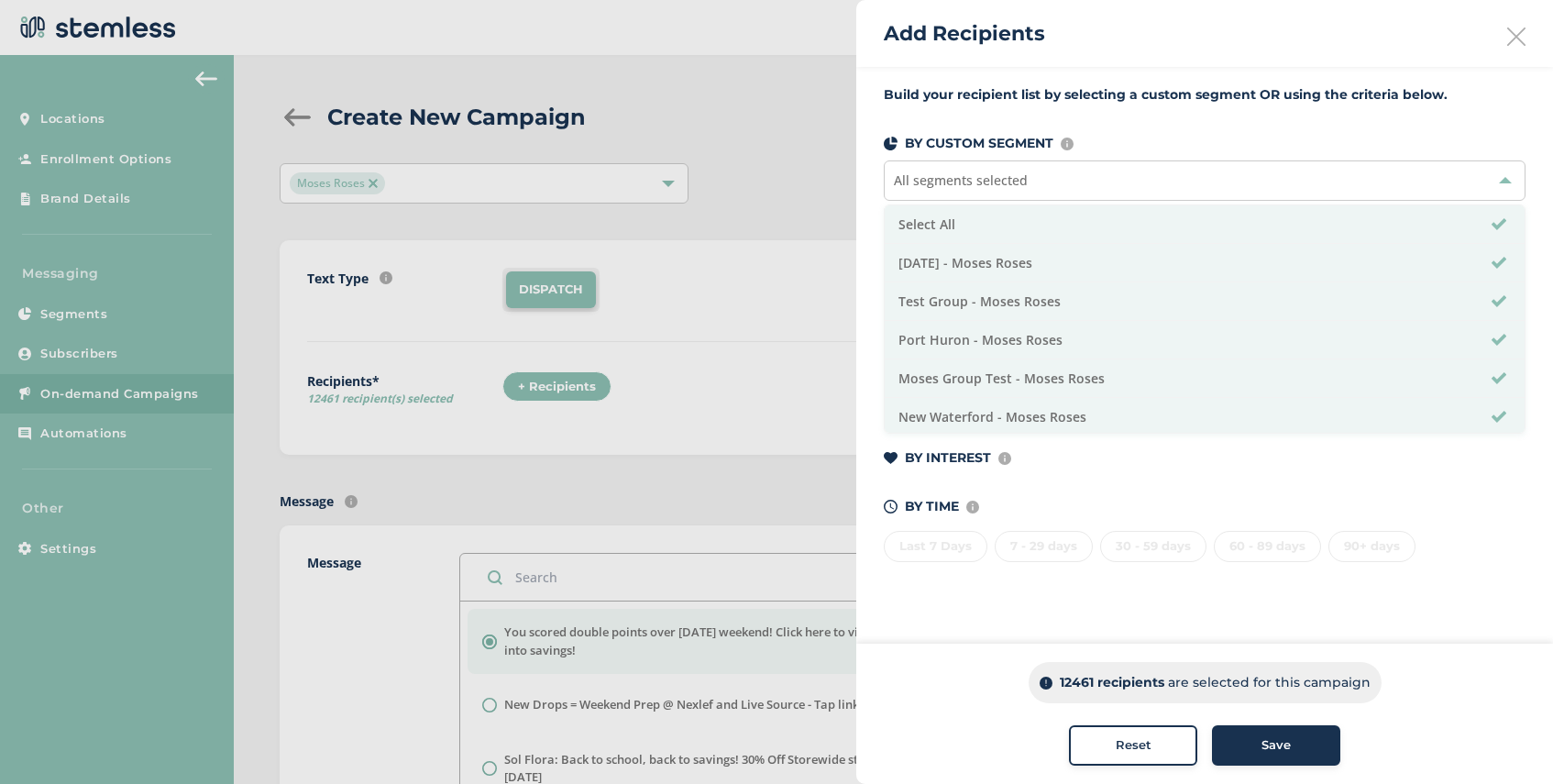
click at [1257, 743] on div "Save" at bounding box center [1276, 744] width 99 height 18
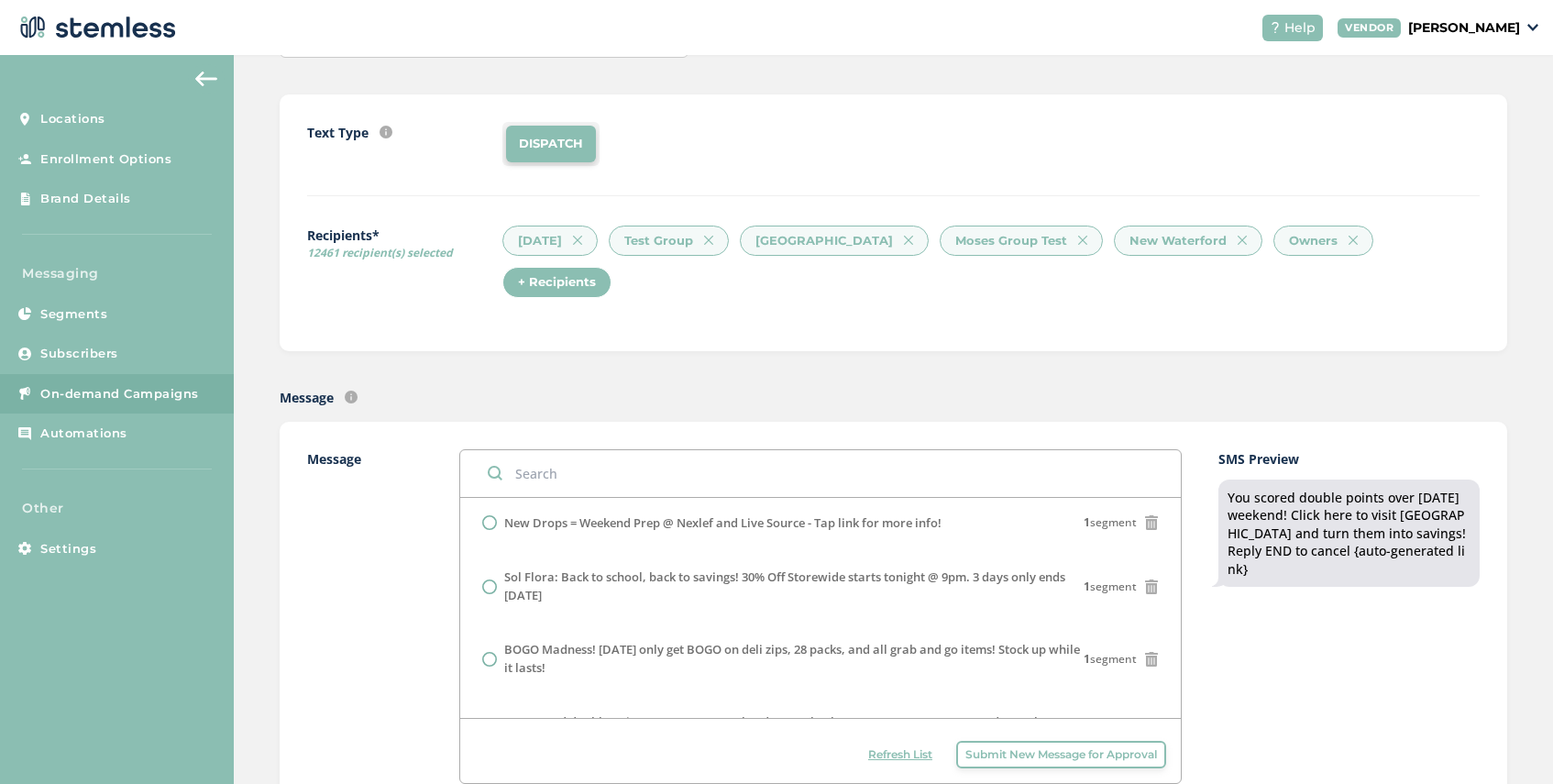
scroll to position [81, 0]
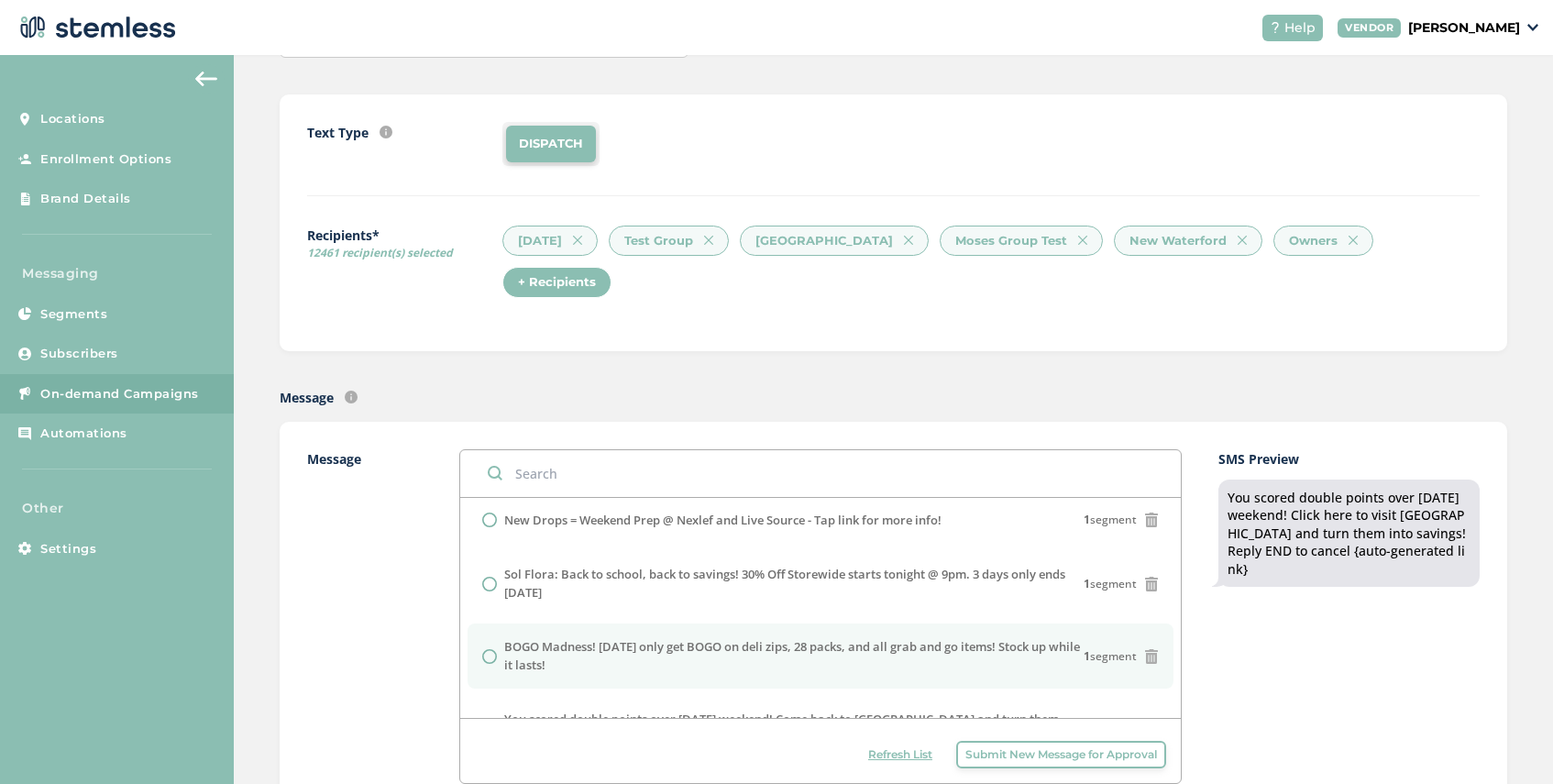
click at [487, 649] on input "radio" at bounding box center [490, 657] width 15 height 15
radio input "true"
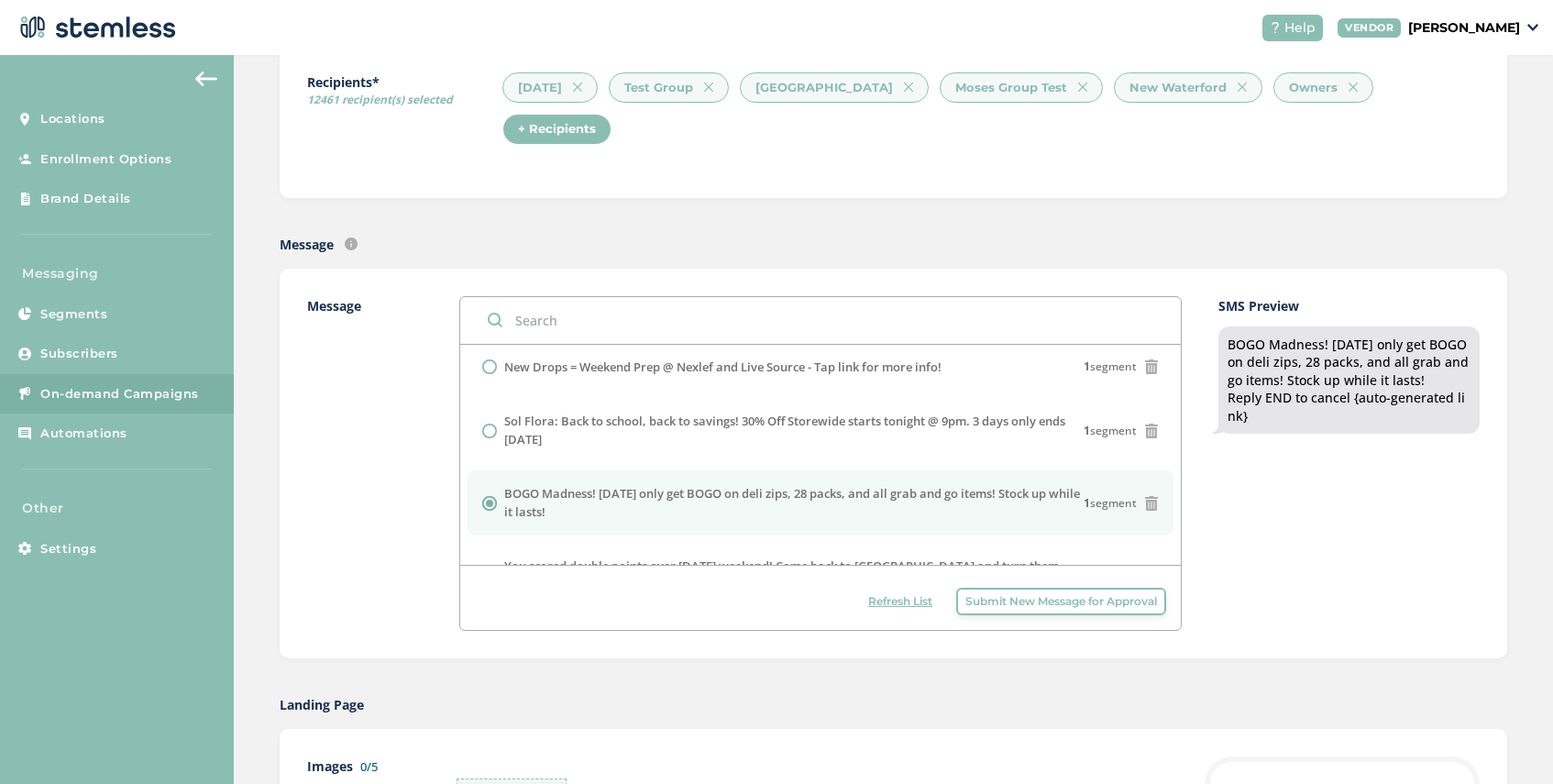
scroll to position [439, 0]
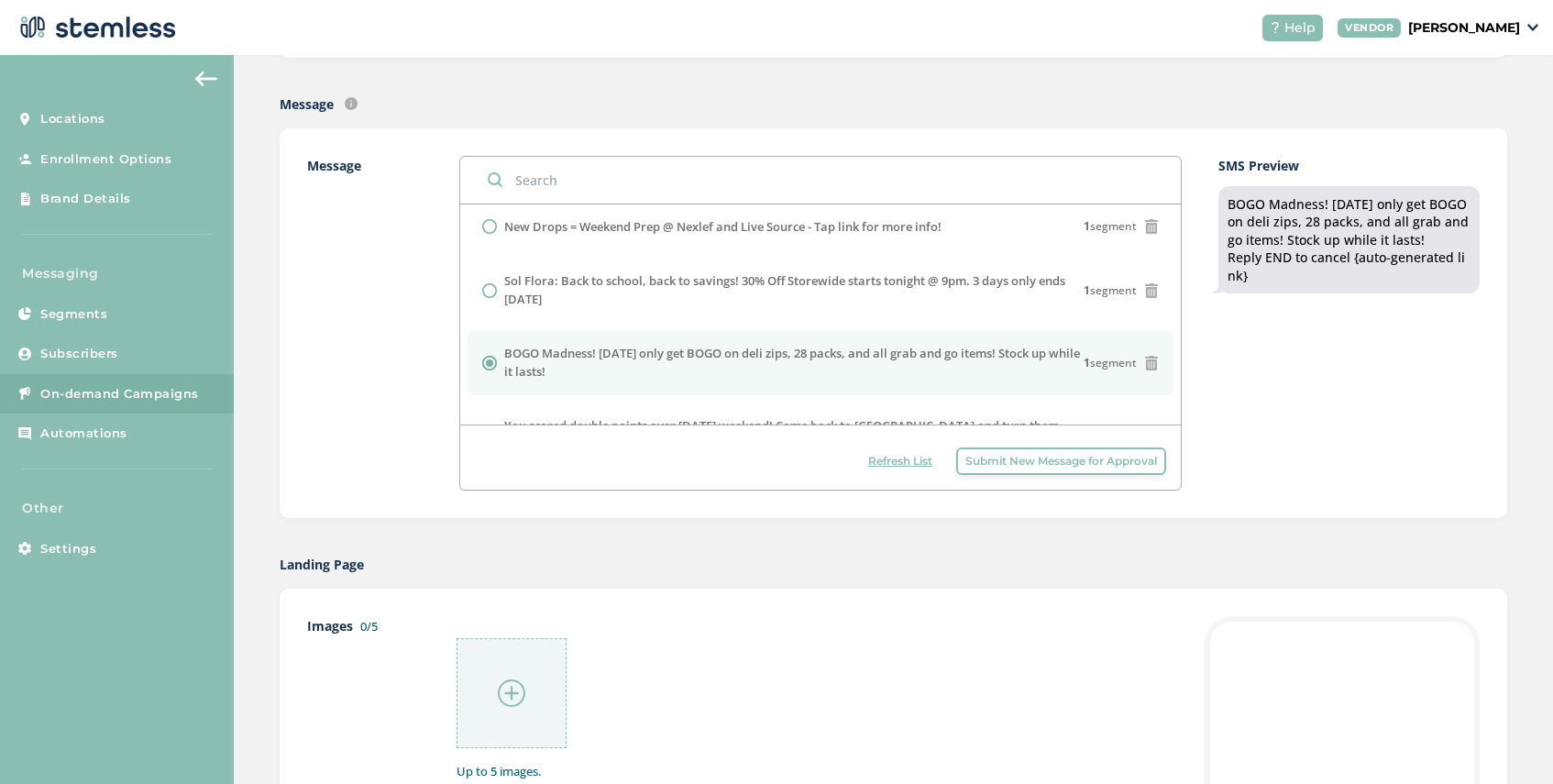
click at [520, 679] on img at bounding box center [511, 693] width 27 height 27
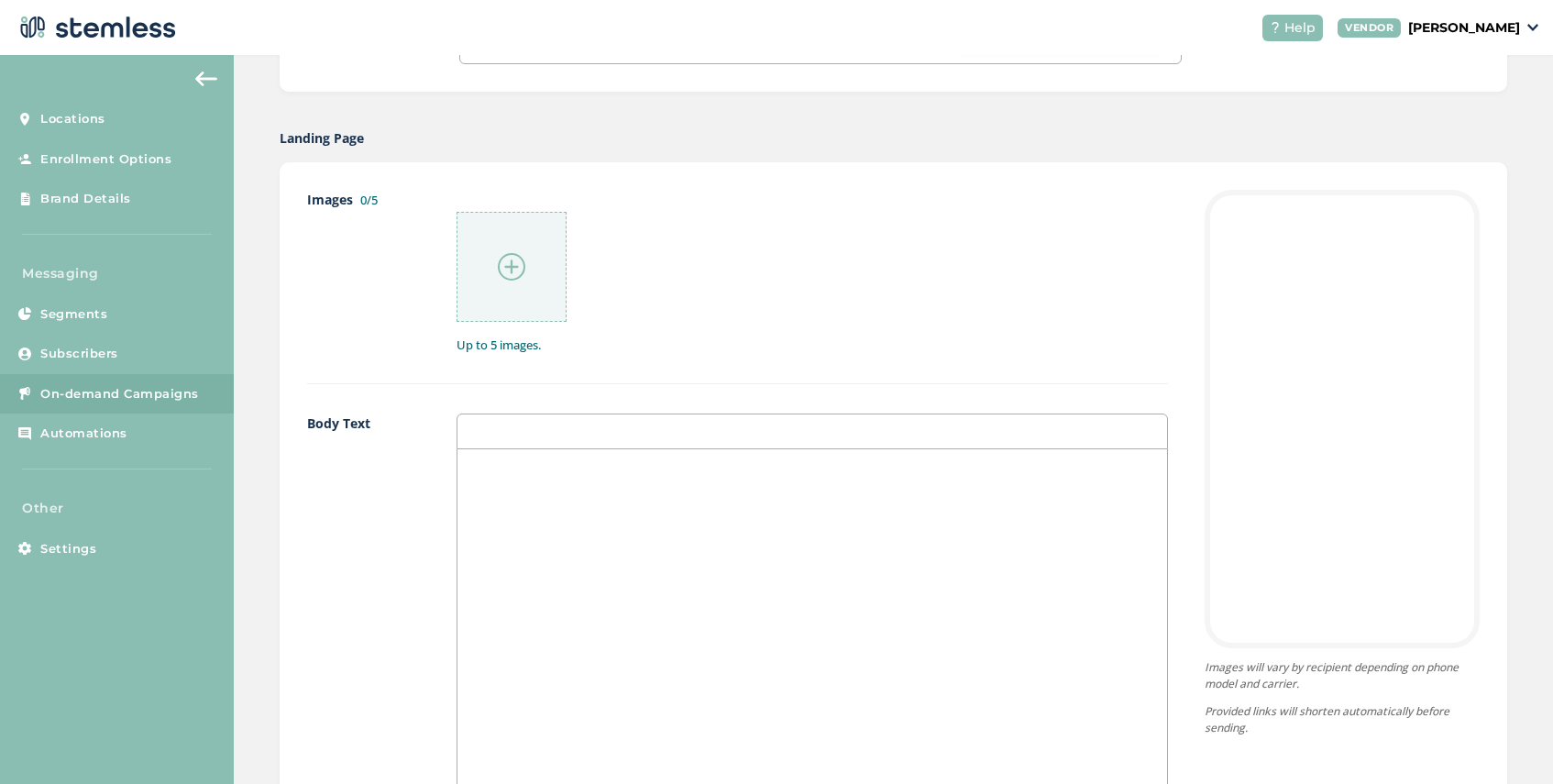
scroll to position [972, 0]
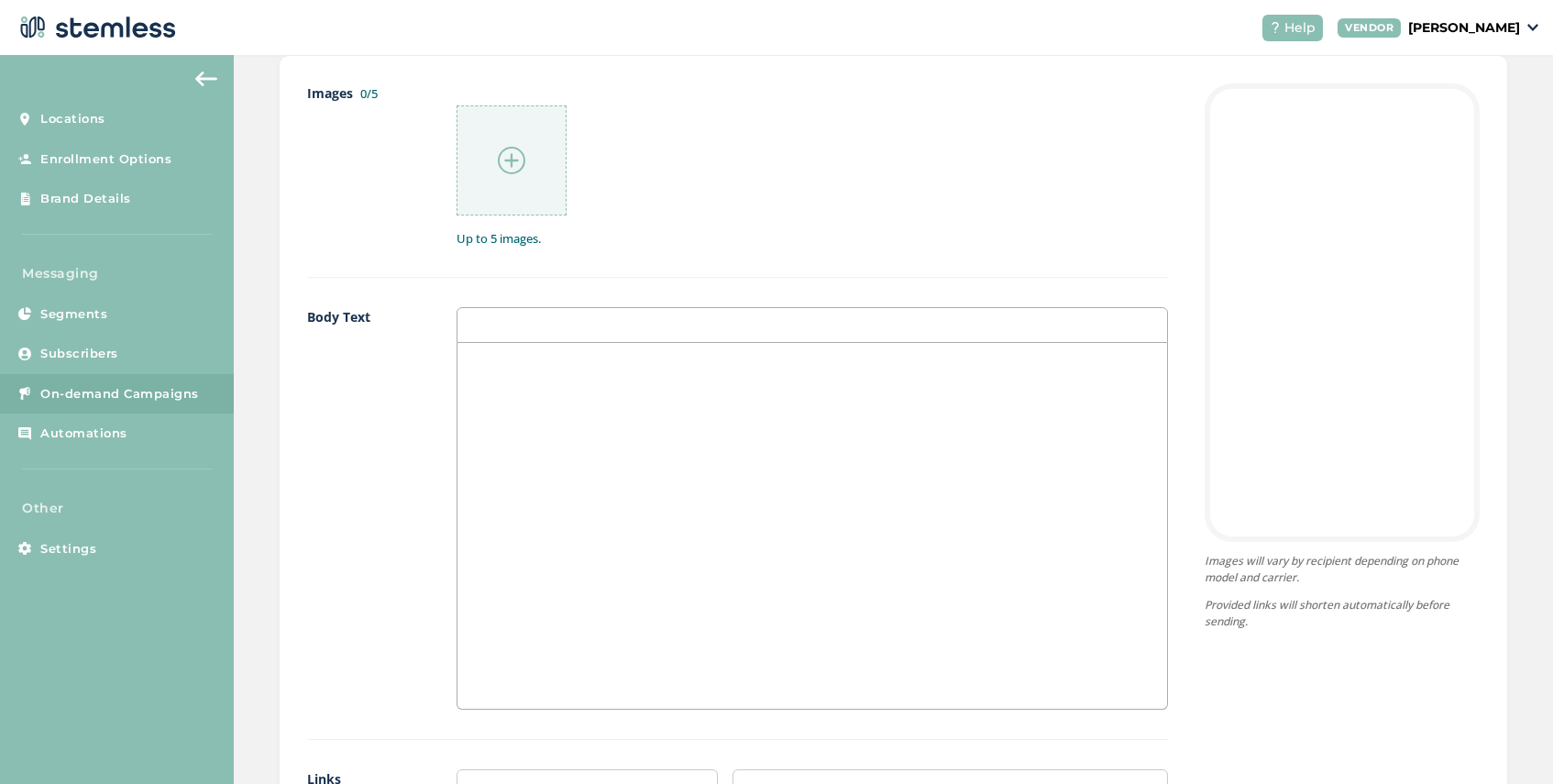
click at [548, 348] on div at bounding box center [811, 526] width 710 height 366
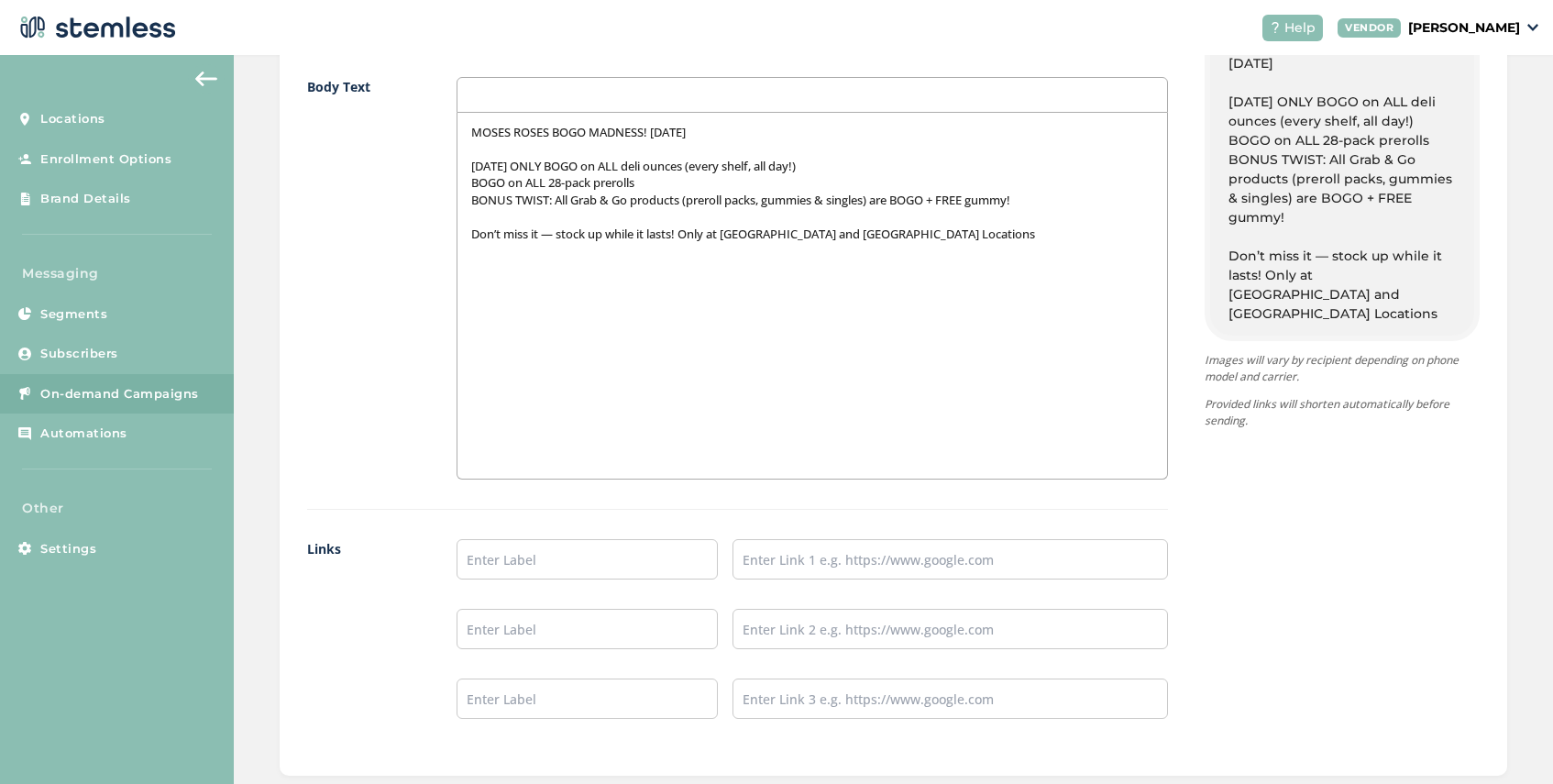
scroll to position [1348, 0]
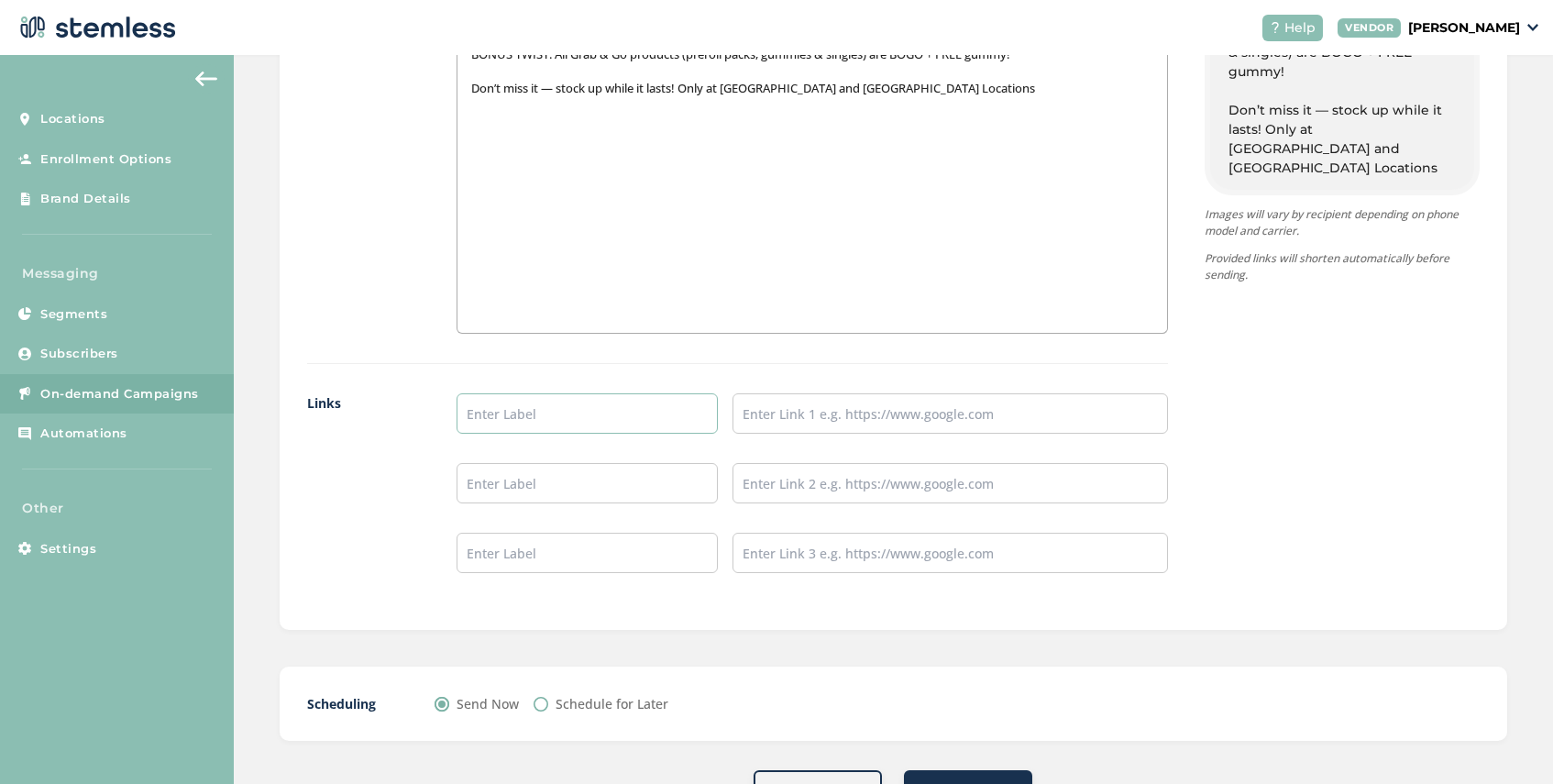
click at [507, 393] on input "text" at bounding box center [586, 413] width 261 height 41
type input "Port Huron Menu"
click at [763, 393] on input "text" at bounding box center [950, 413] width 435 height 41
click at [600, 463] on input "text" at bounding box center [586, 482] width 261 height 41
type input "Waterford Menu"
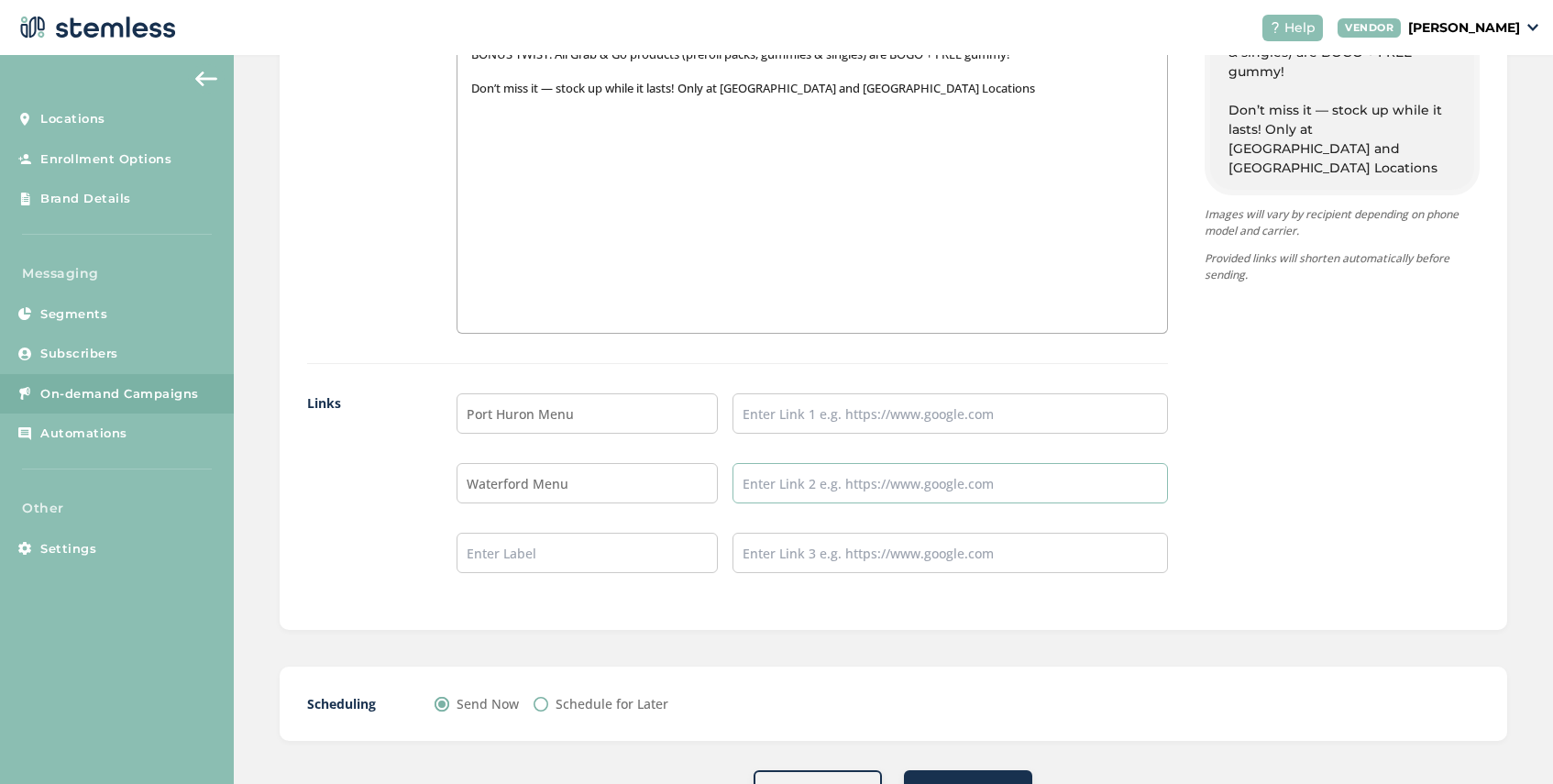
click at [794, 463] on input "text" at bounding box center [950, 482] width 435 height 41
type input "[URL][DOMAIN_NAME]"
drag, startPoint x: 1081, startPoint y: 441, endPoint x: 711, endPoint y: 437, distance: 370.0
click at [711, 463] on li "Waterford Menu [URL][DOMAIN_NAME]" at bounding box center [811, 482] width 711 height 41
click at [778, 393] on input "text" at bounding box center [950, 413] width 435 height 41
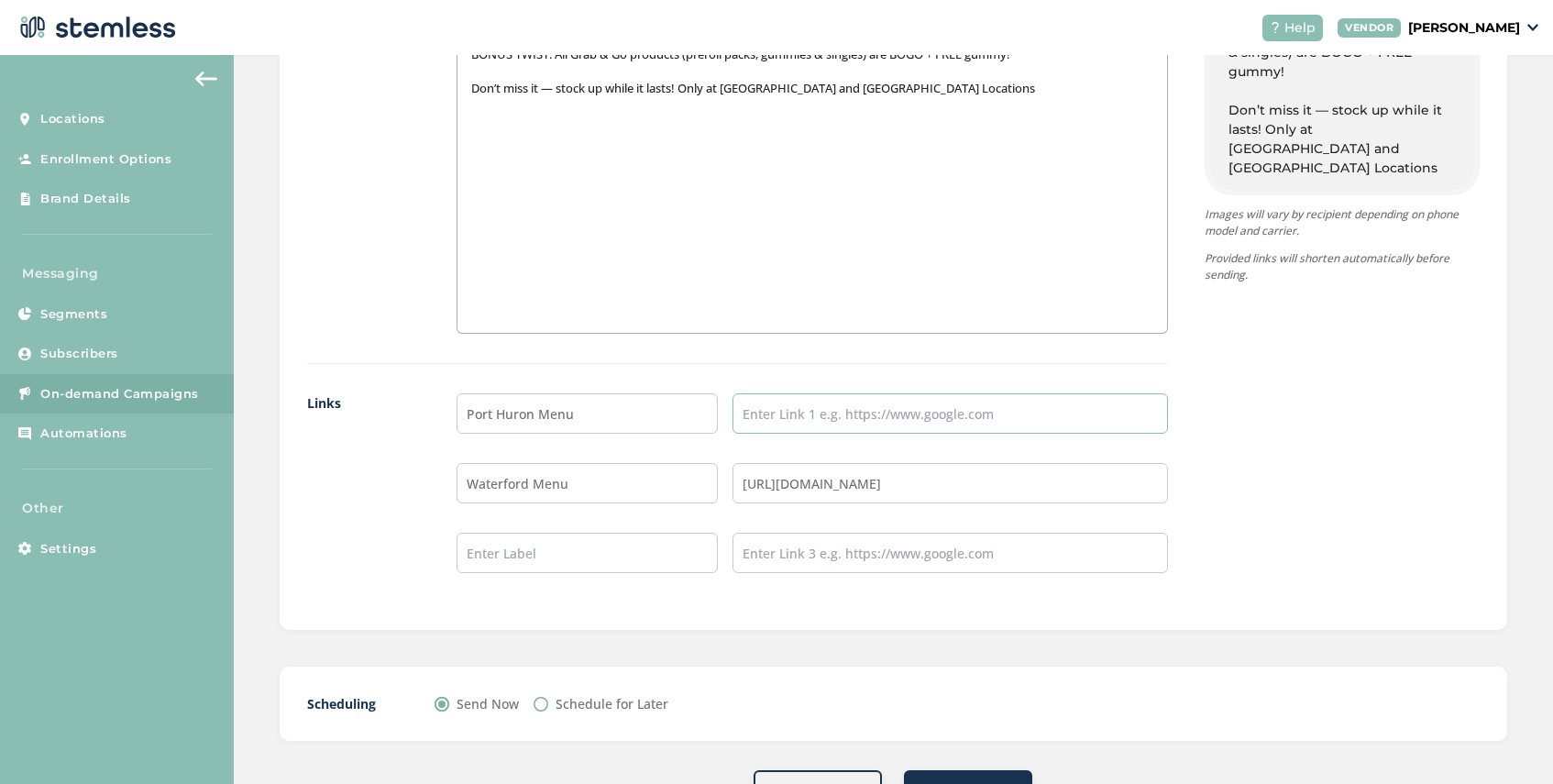
paste input "[URL][DOMAIN_NAME]"
type input "[URL][DOMAIN_NAME]"
drag, startPoint x: 1087, startPoint y: 443, endPoint x: 680, endPoint y: 454, distance: 407.1
click at [680, 463] on li "Waterford Menu [URL][DOMAIN_NAME]" at bounding box center [811, 482] width 711 height 41
click at [1073, 463] on input "[URL][DOMAIN_NAME]" at bounding box center [950, 482] width 435 height 41
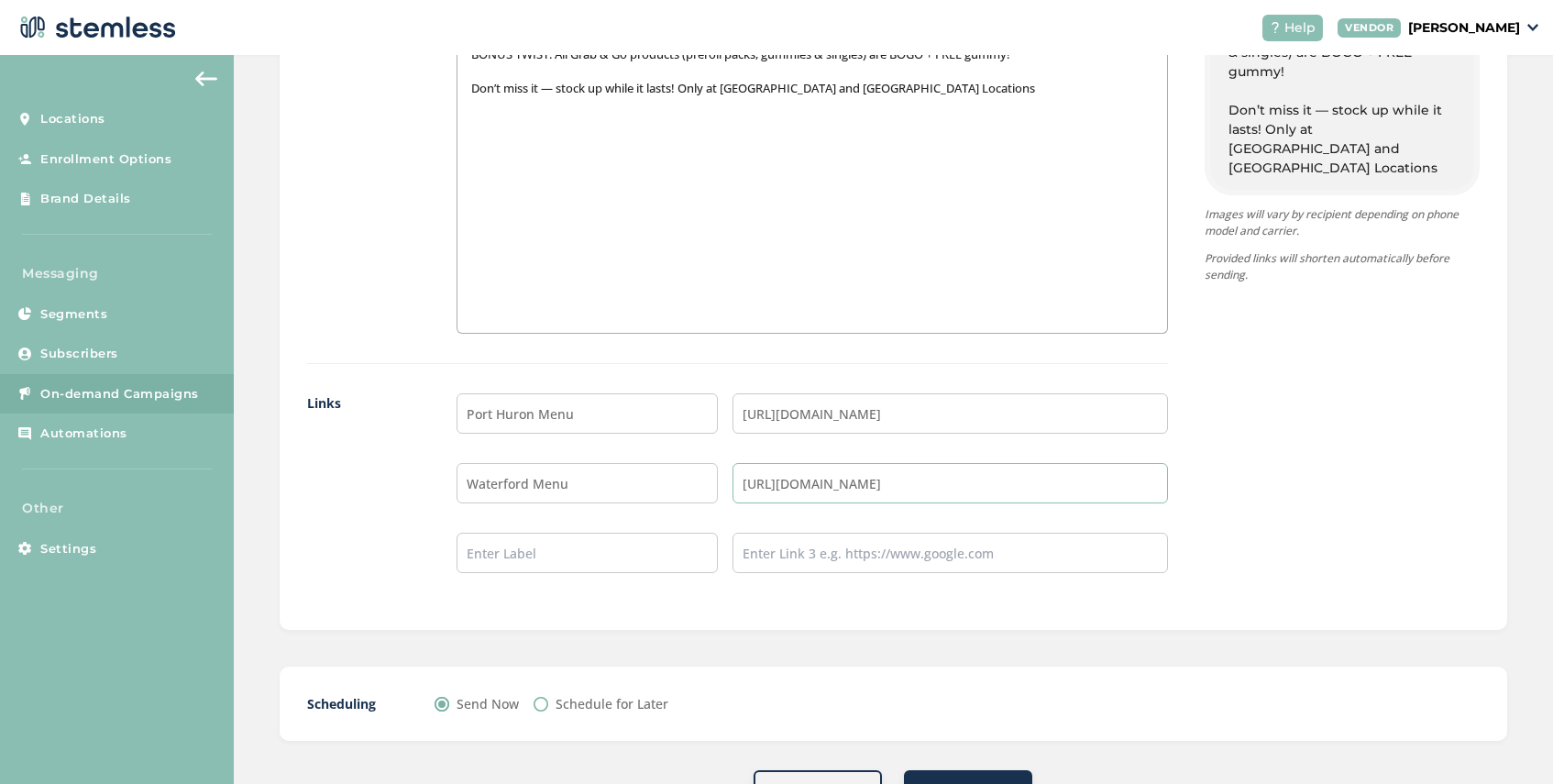
drag, startPoint x: 1084, startPoint y: 441, endPoint x: 724, endPoint y: 433, distance: 360.1
click at [724, 463] on li "Waterford Menu [URL][DOMAIN_NAME]" at bounding box center [811, 482] width 711 height 41
click at [780, 463] on input "text" at bounding box center [950, 482] width 435 height 41
type input "[URL][DOMAIN_NAME]"
click at [542, 696] on input "Schedule for Later" at bounding box center [541, 704] width 15 height 15
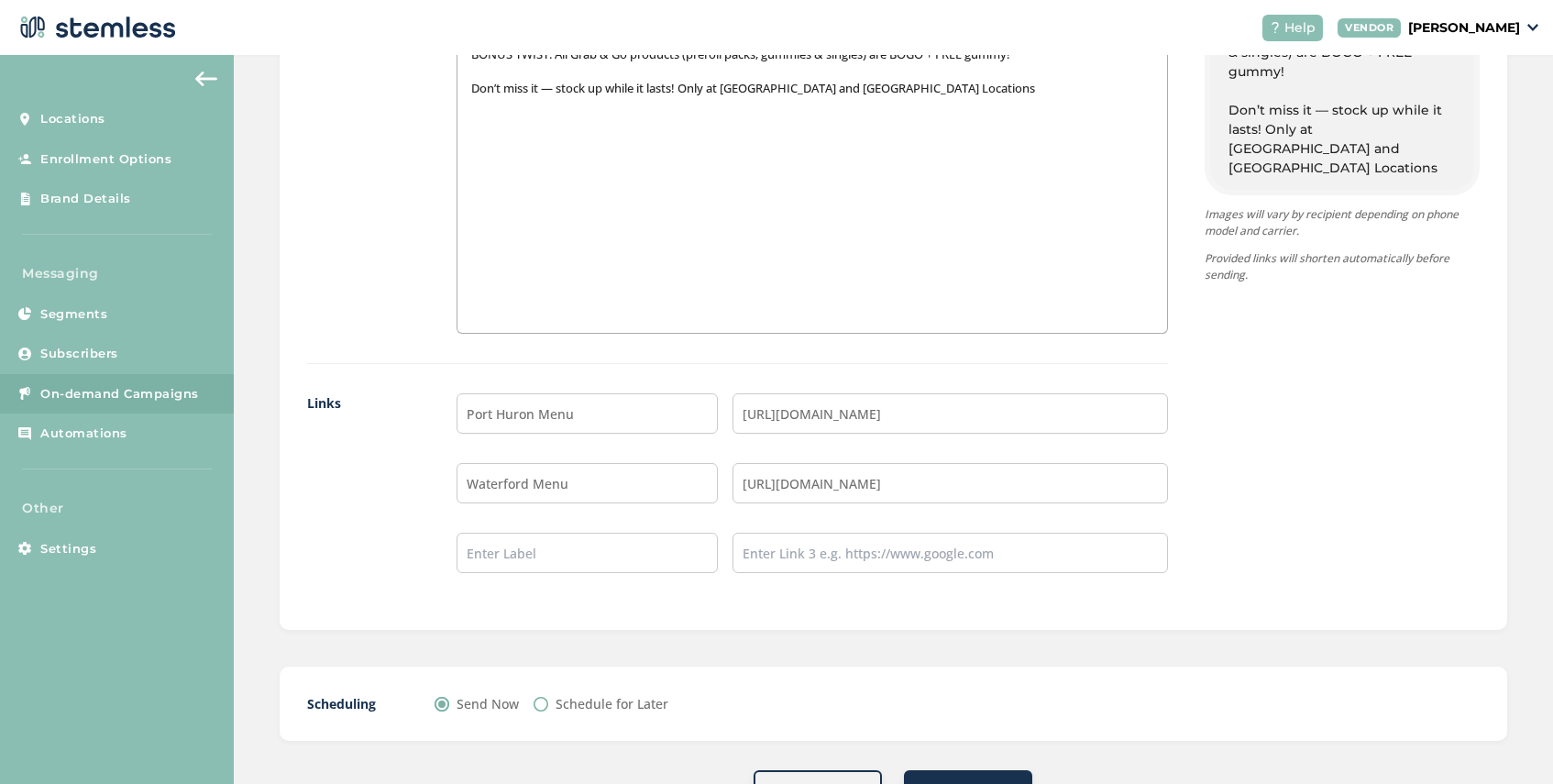
radio input "true"
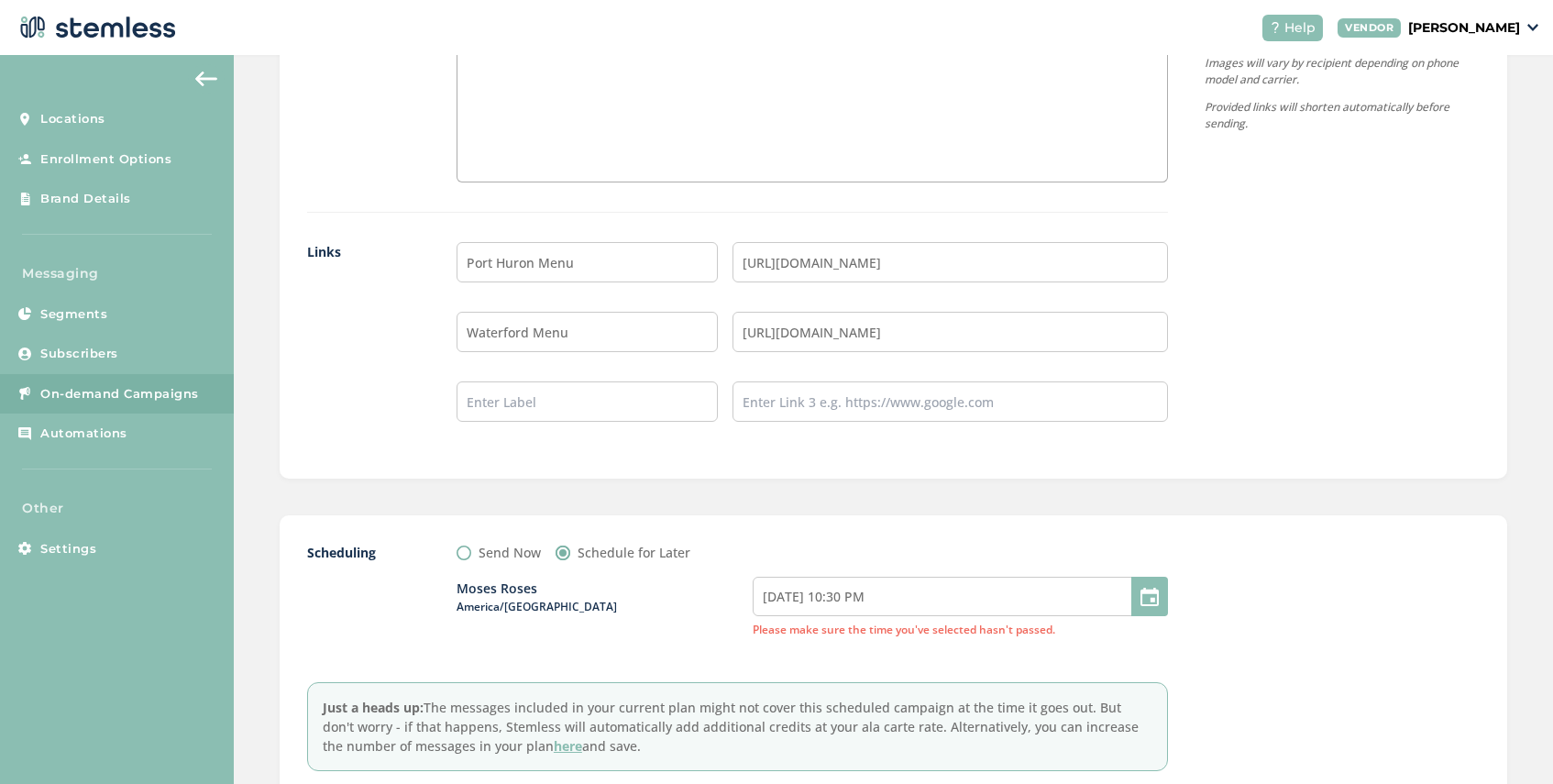
scroll to position [1587, 0]
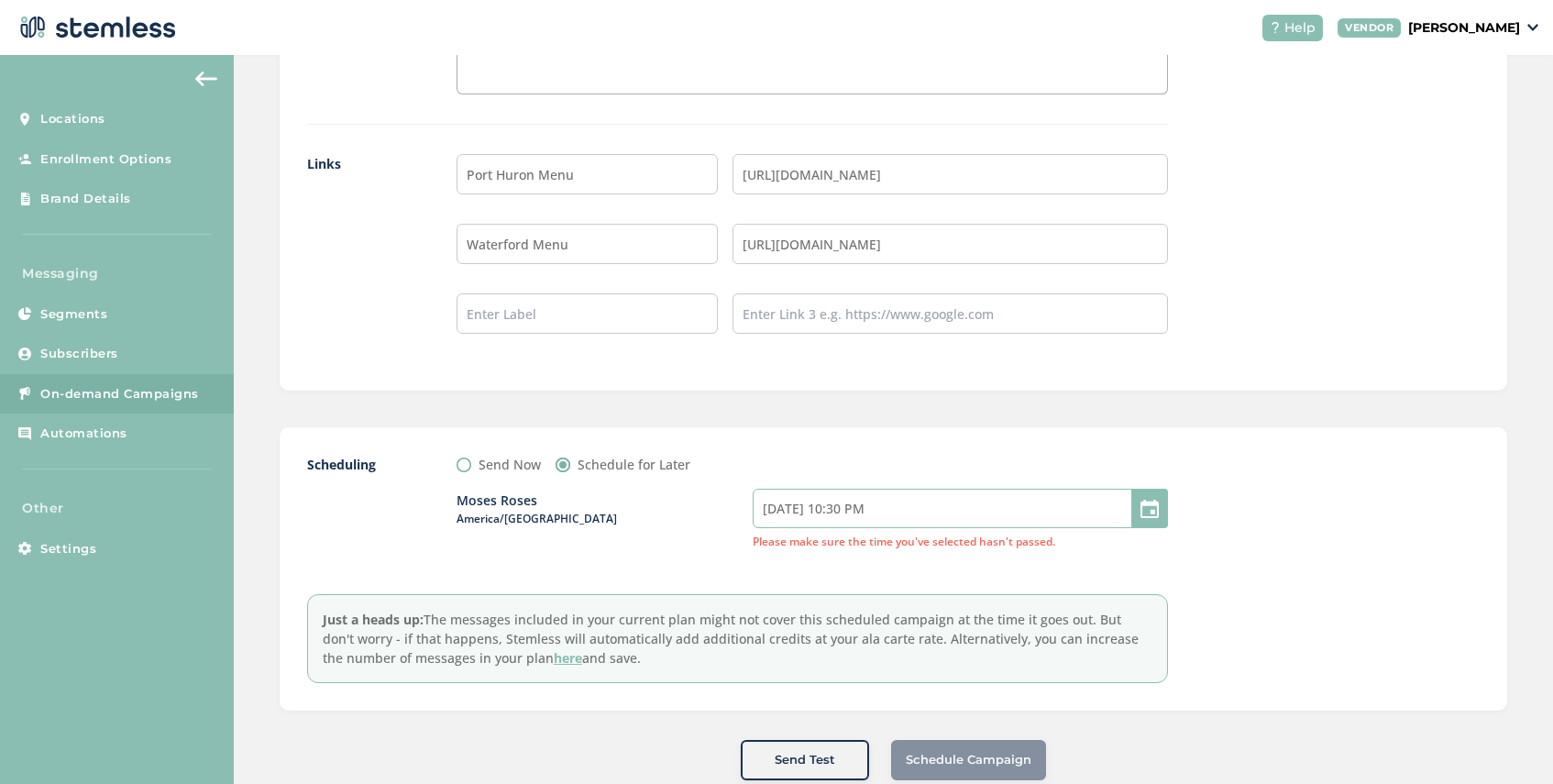
click at [881, 488] on input "[DATE] 10:30 PM" at bounding box center [960, 508] width 416 height 40
select select "1"
select select "30"
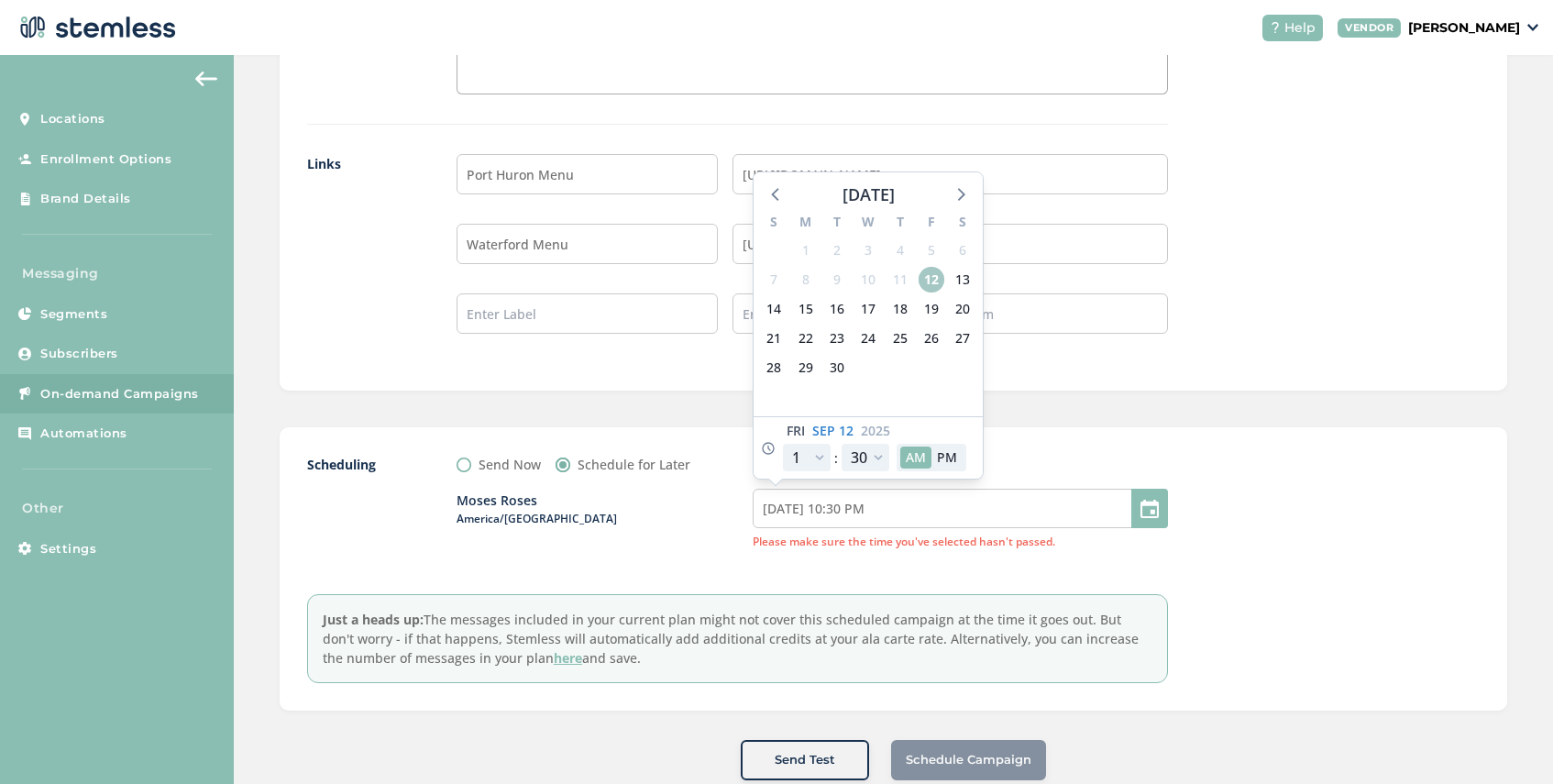
click at [932, 267] on span "12" at bounding box center [931, 279] width 25 height 25
click at [820, 444] on select "12 1 2 3 4 5 6 7 8 9 10 11" at bounding box center [807, 457] width 48 height 27
select select "8"
click at [783, 444] on select "12 1 2 3 4 5 6 7 8 9 10 11" at bounding box center [807, 457] width 48 height 27
type input "[DATE] 5:30 AM"
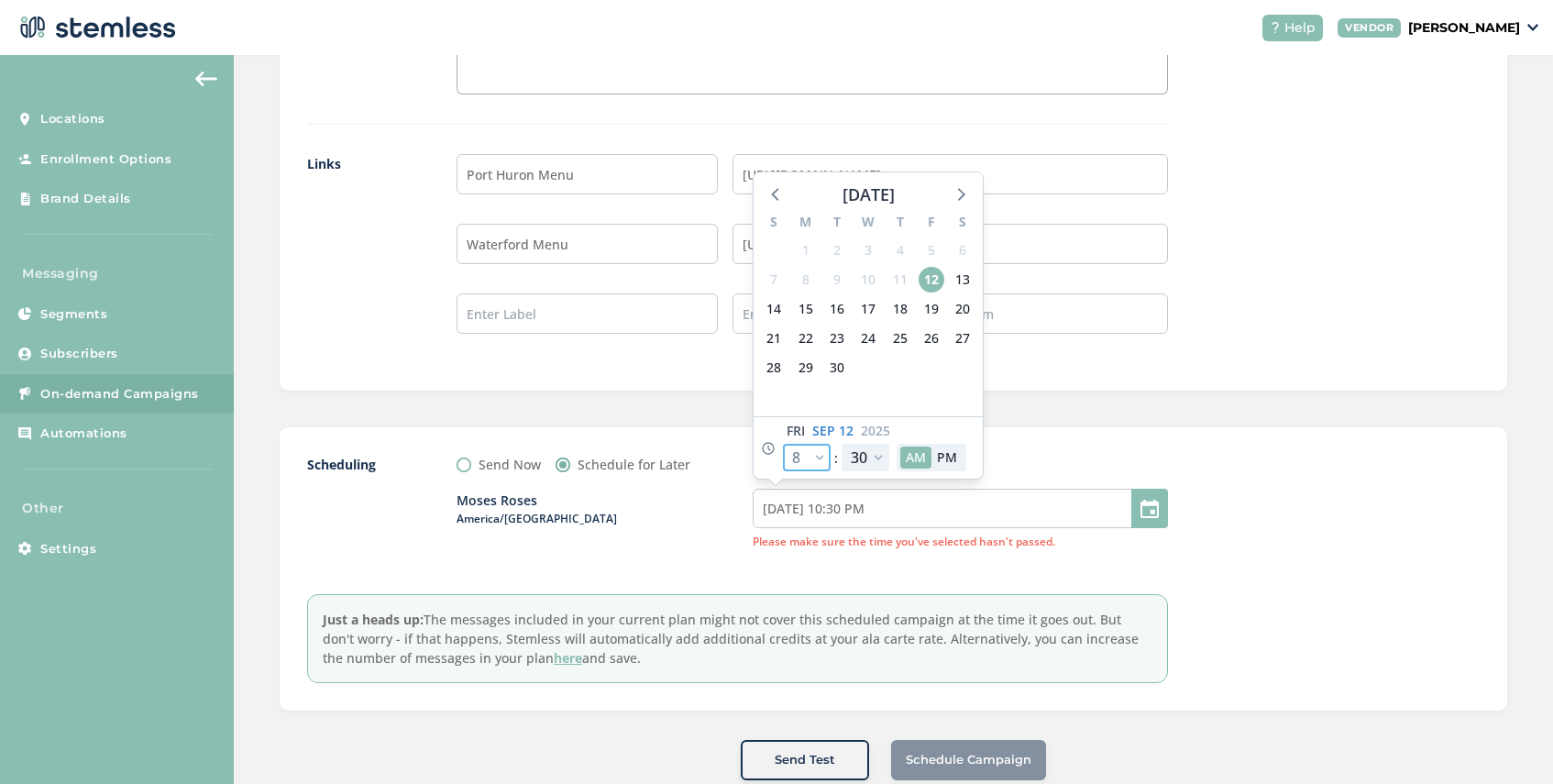
select select "8"
click at [875, 444] on select "00 05 10 15 20 25 30 35 40 45 50 55" at bounding box center [865, 457] width 48 height 27
select select "15"
click at [842, 444] on select "00 05 10 15 20 25 30 35 40 45 50 55" at bounding box center [865, 457] width 48 height 27
type input "[DATE] 5:15 AM"
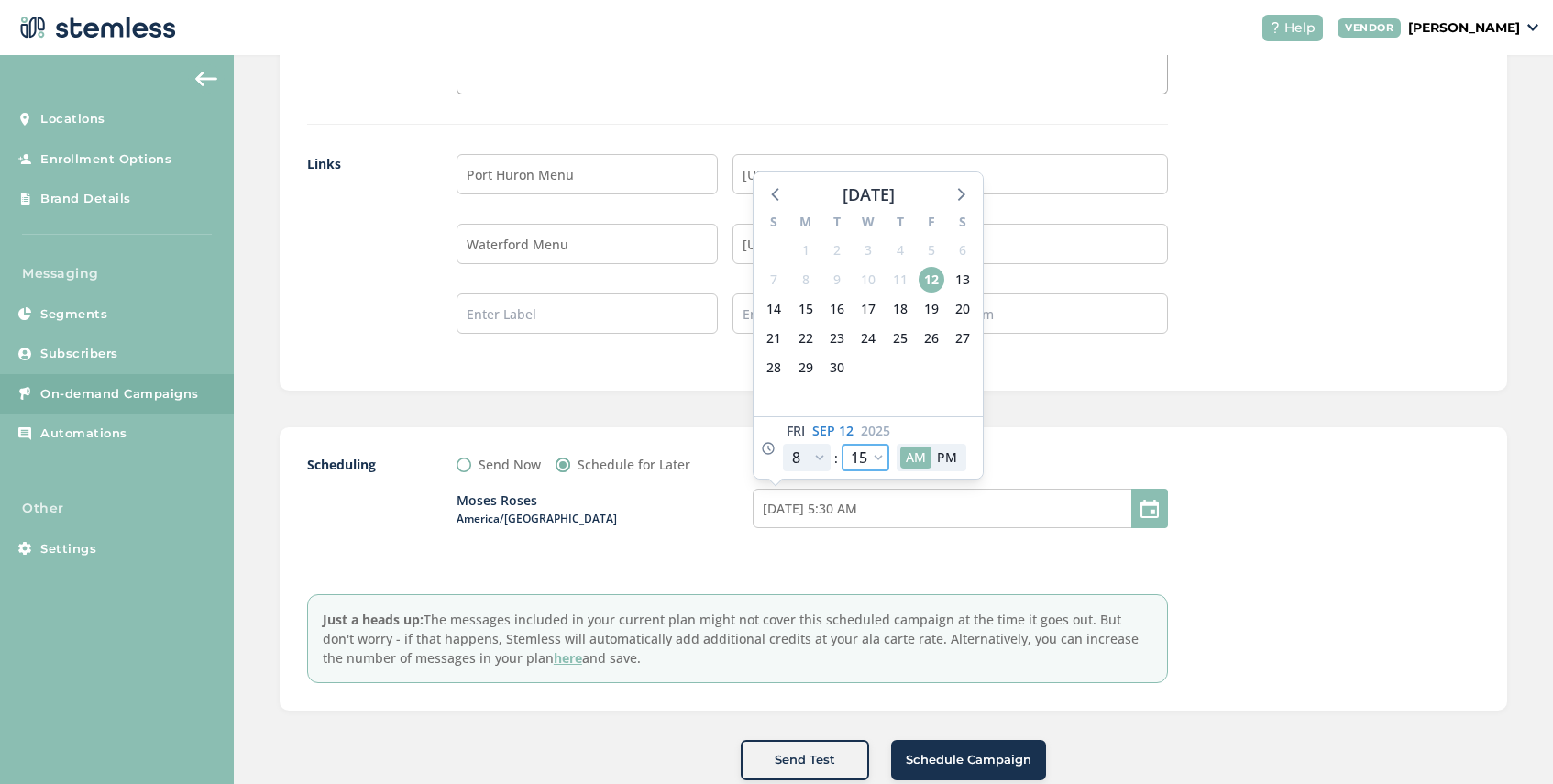
select select "15"
click at [1068, 454] on div "Send Now Schedule for Later" at bounding box center [811, 464] width 711 height 19
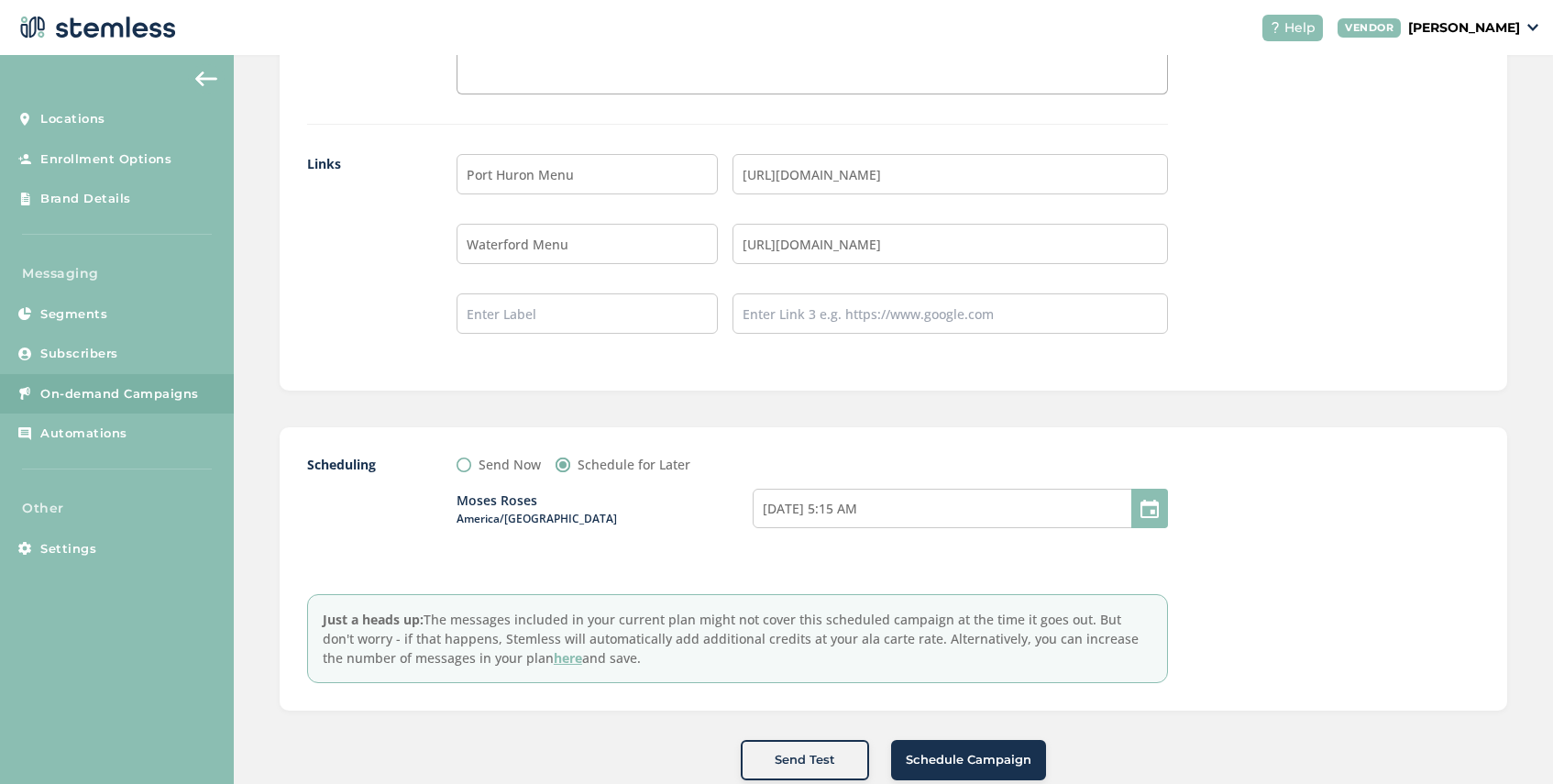
click at [991, 740] on button "Schedule Campaign" at bounding box center [968, 760] width 155 height 41
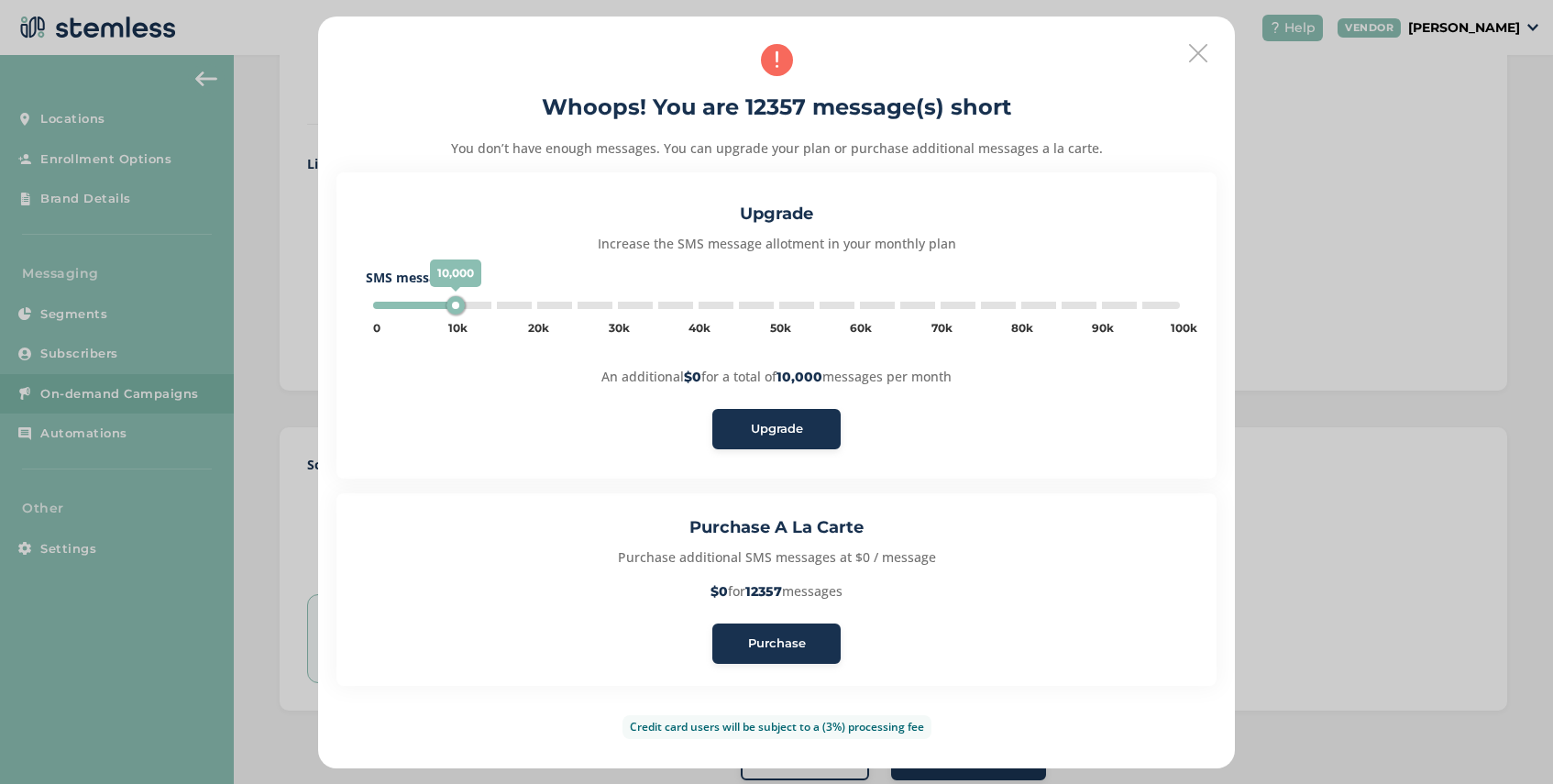
type input "15000"
click at [797, 645] on span "Purchase" at bounding box center [776, 643] width 57 height 18
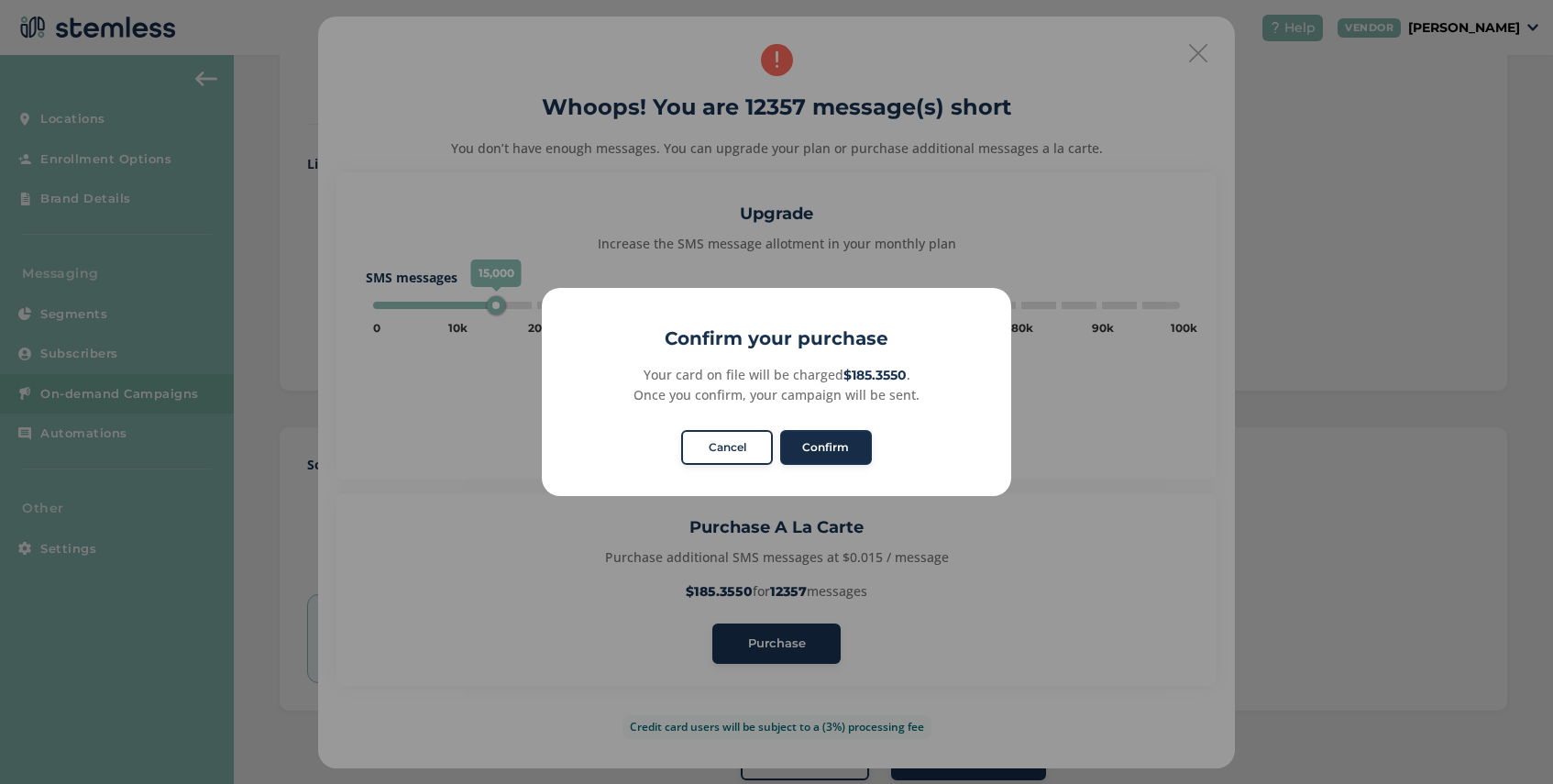
click at [842, 445] on button "Confirm" at bounding box center [826, 447] width 91 height 35
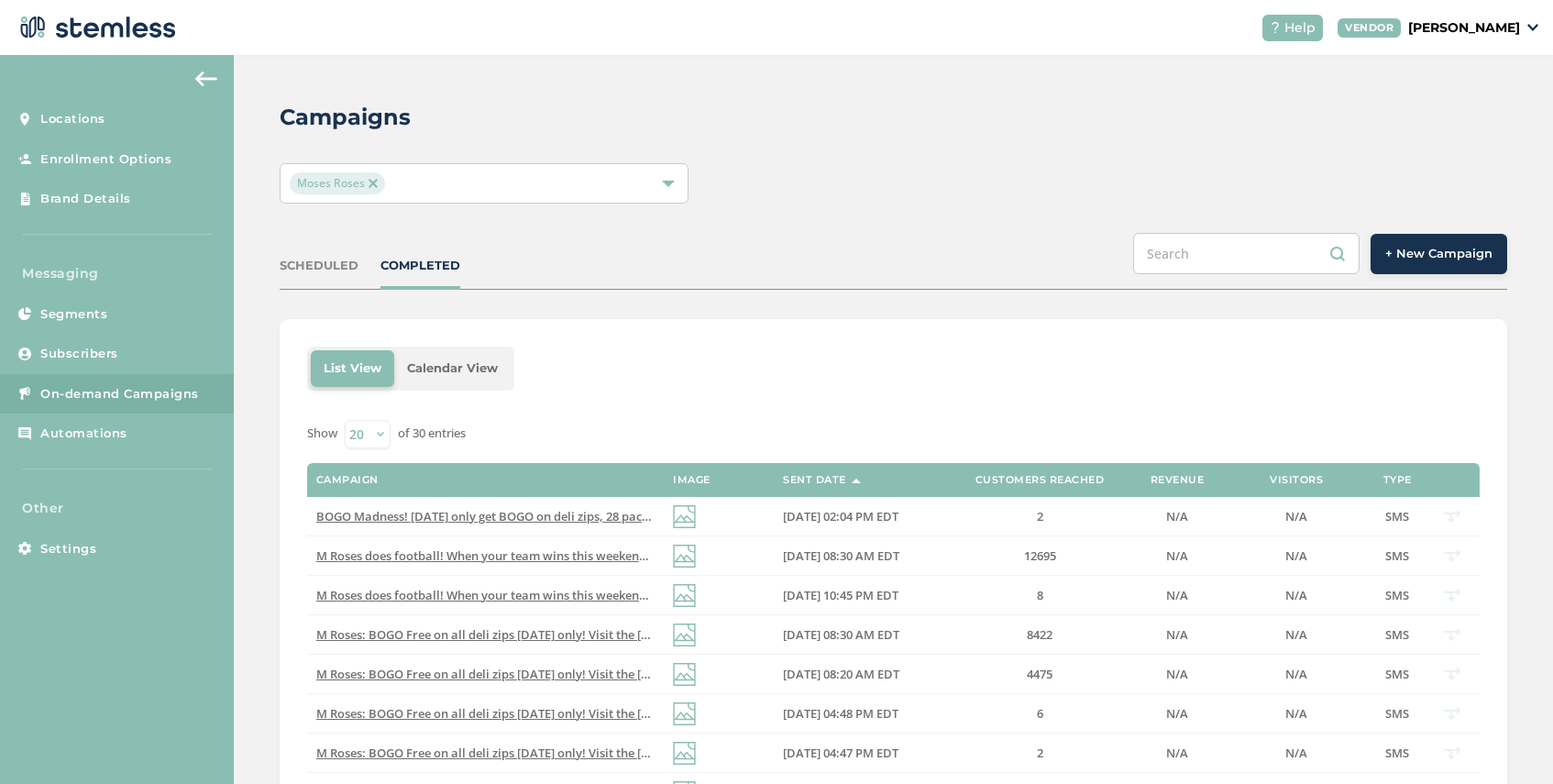
click at [377, 183] on span "Moses Roses" at bounding box center [336, 183] width 95 height 22
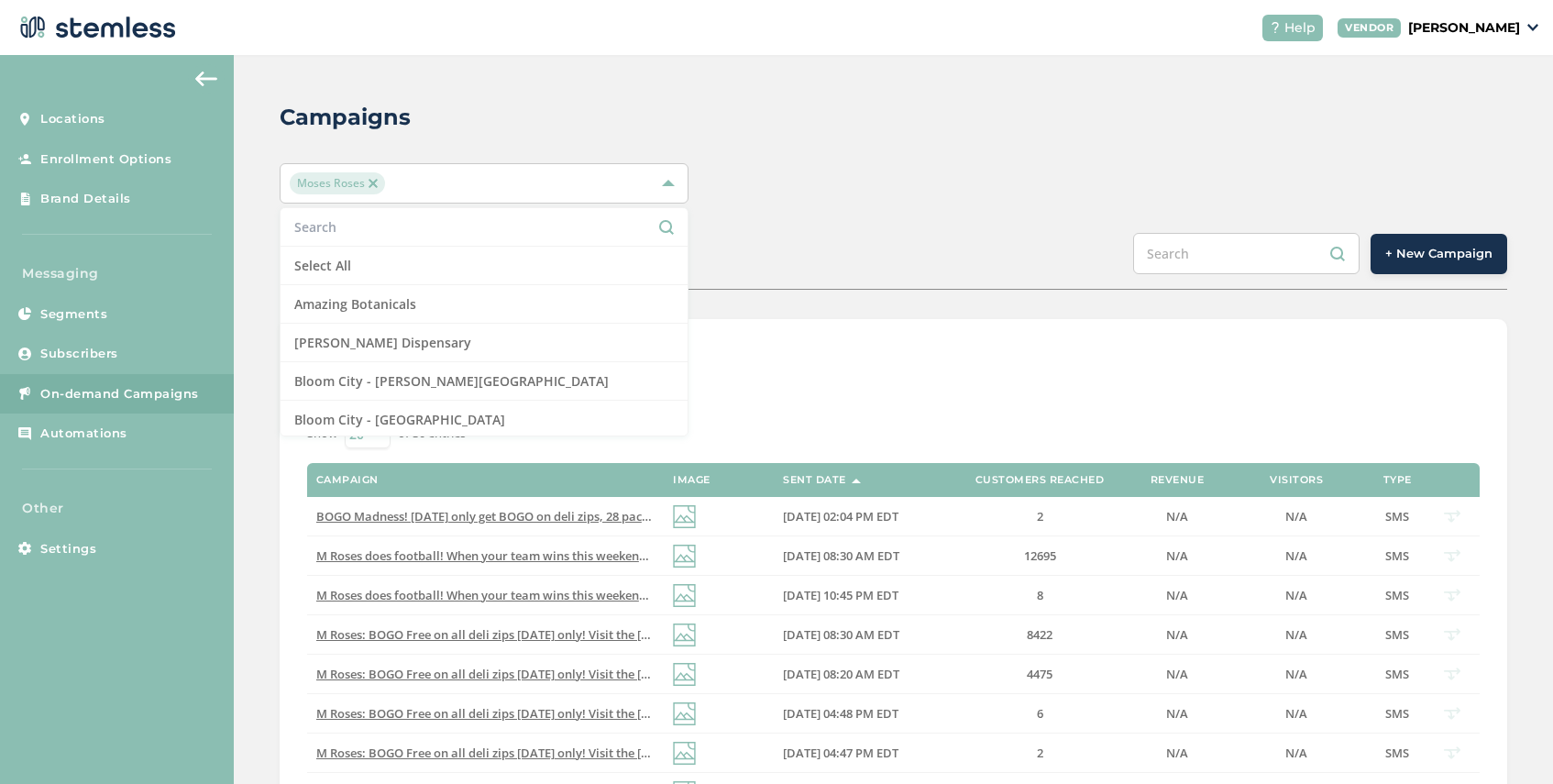
click at [377, 183] on span "Moses Roses" at bounding box center [336, 183] width 95 height 22
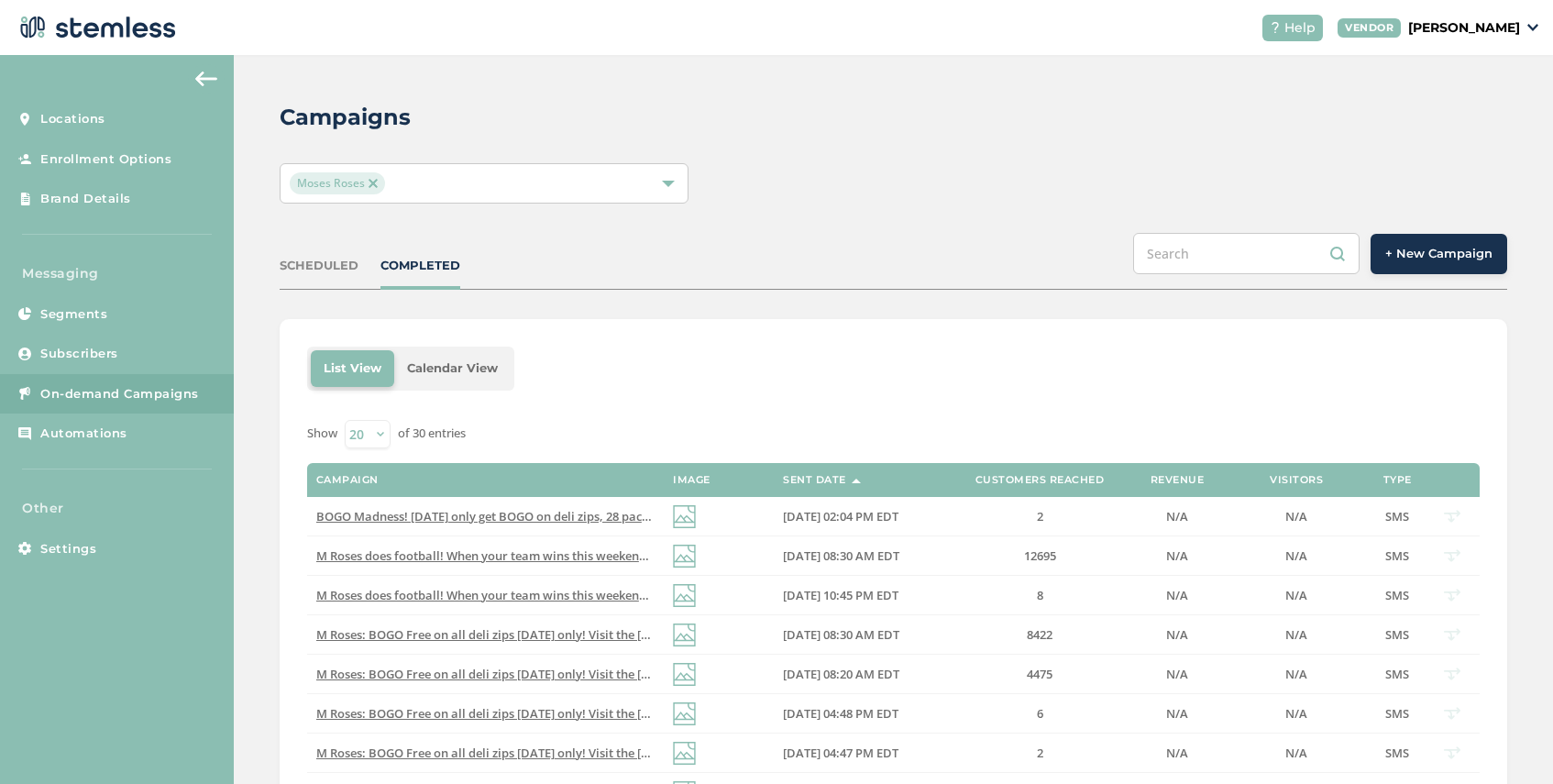
click at [377, 183] on span "Moses Roses" at bounding box center [336, 183] width 95 height 22
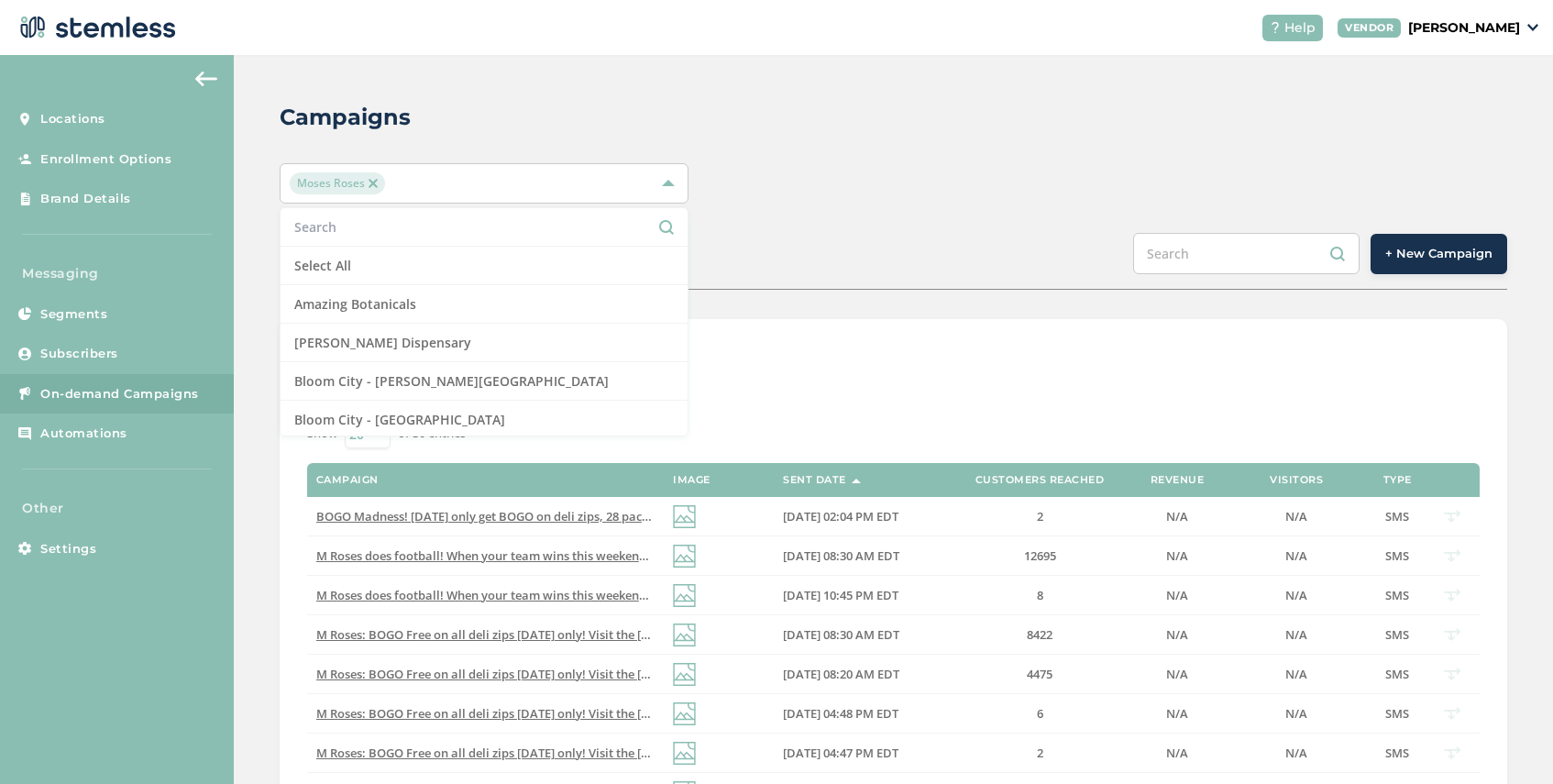
click at [420, 184] on div "Moses Roses" at bounding box center [474, 183] width 370 height 22
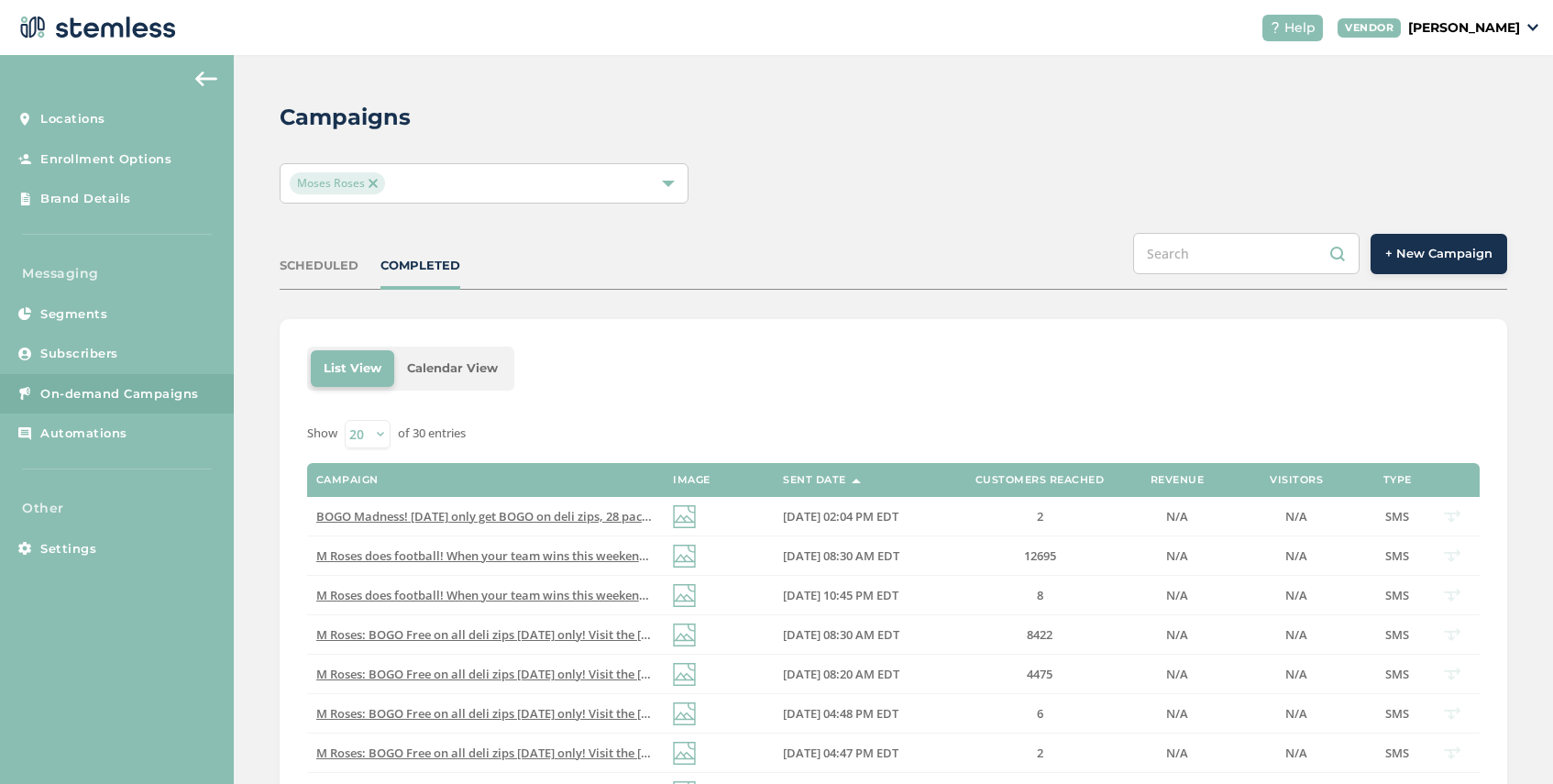
click at [397, 173] on div "Moses Roses" at bounding box center [474, 183] width 370 height 22
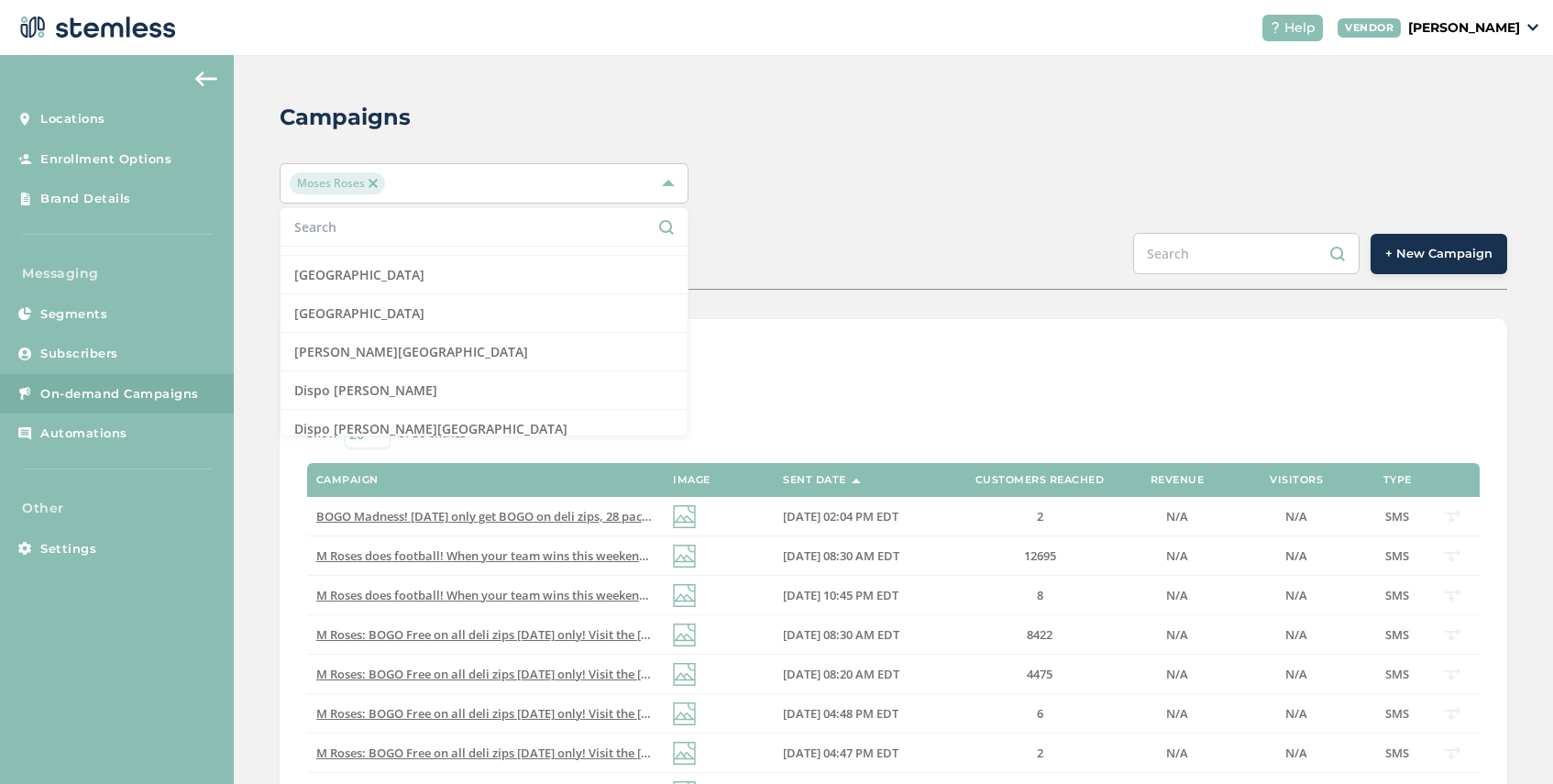
scroll to position [574, 0]
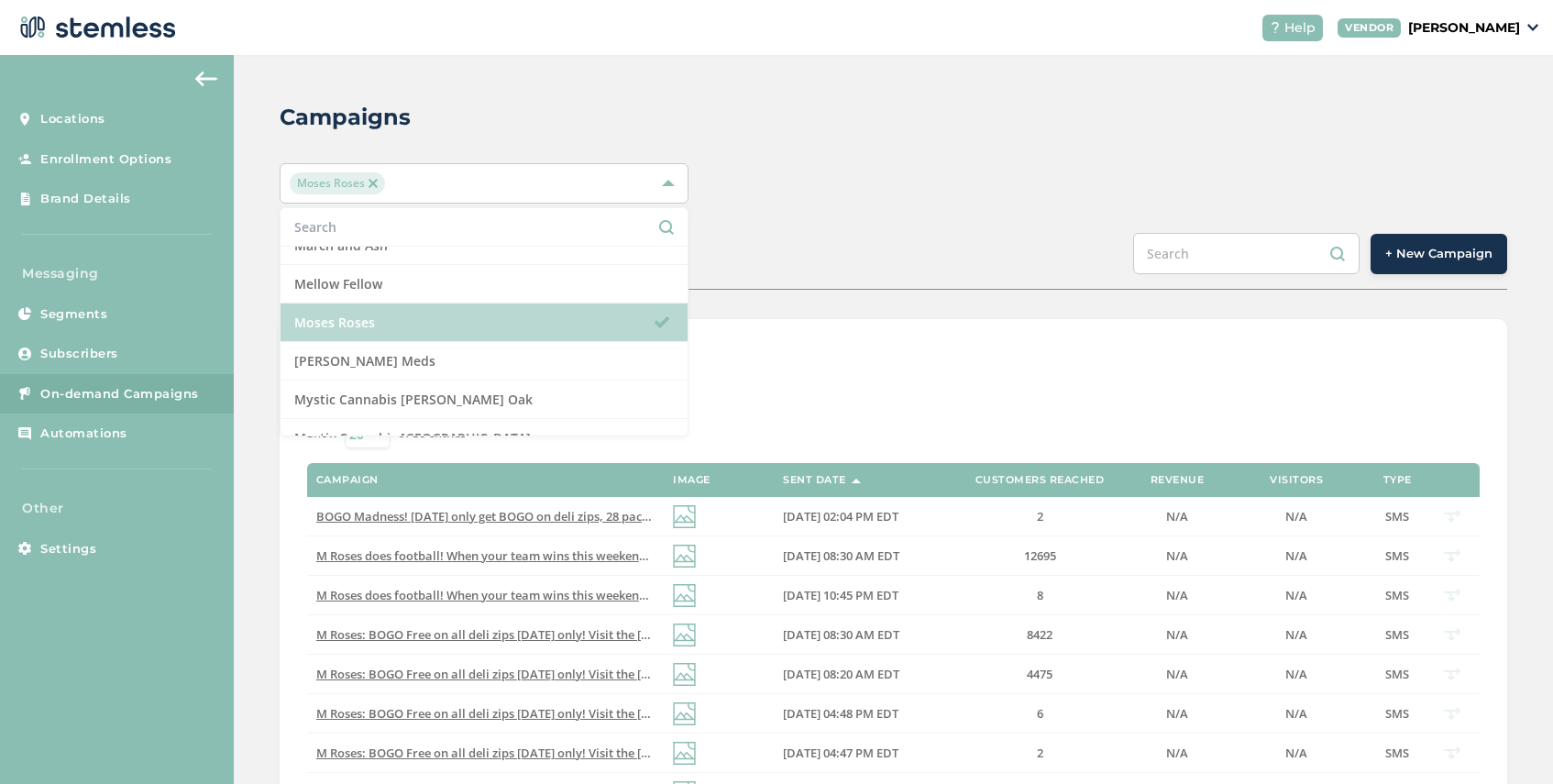
click at [466, 318] on li "Moses Roses" at bounding box center [484, 322] width 407 height 39
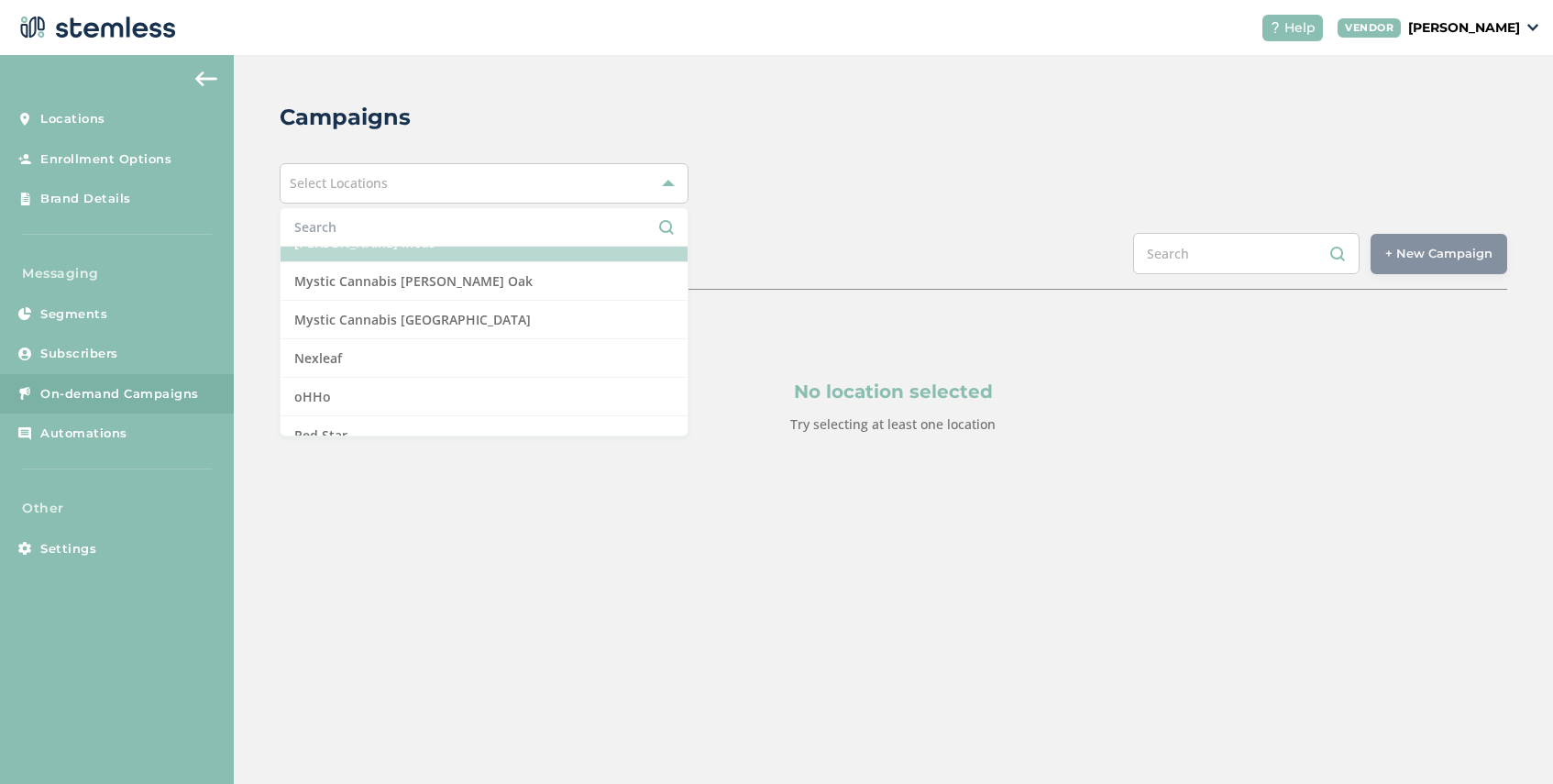
scroll to position [1268, 0]
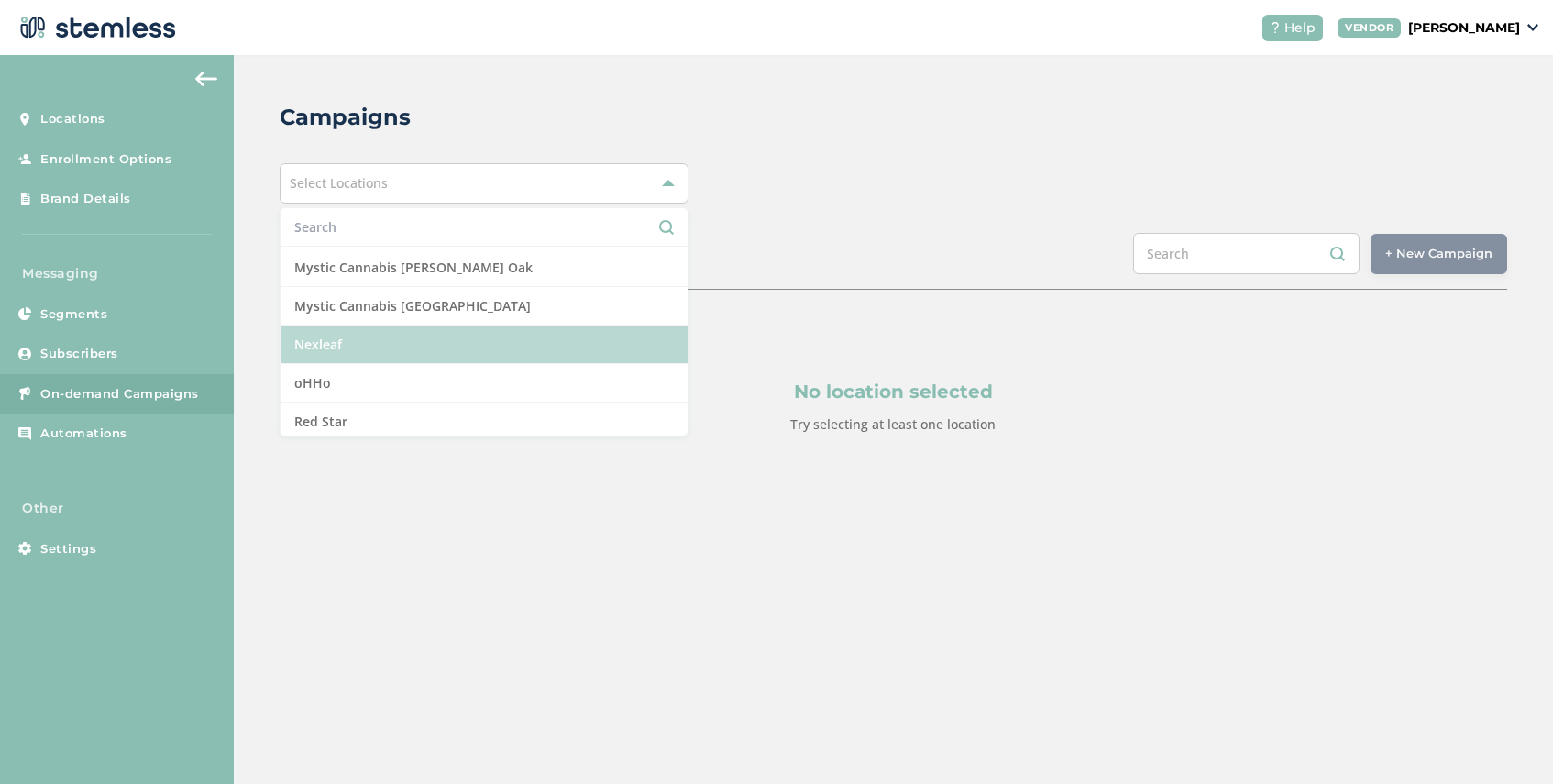
click at [439, 348] on li "Nexleaf" at bounding box center [484, 344] width 407 height 39
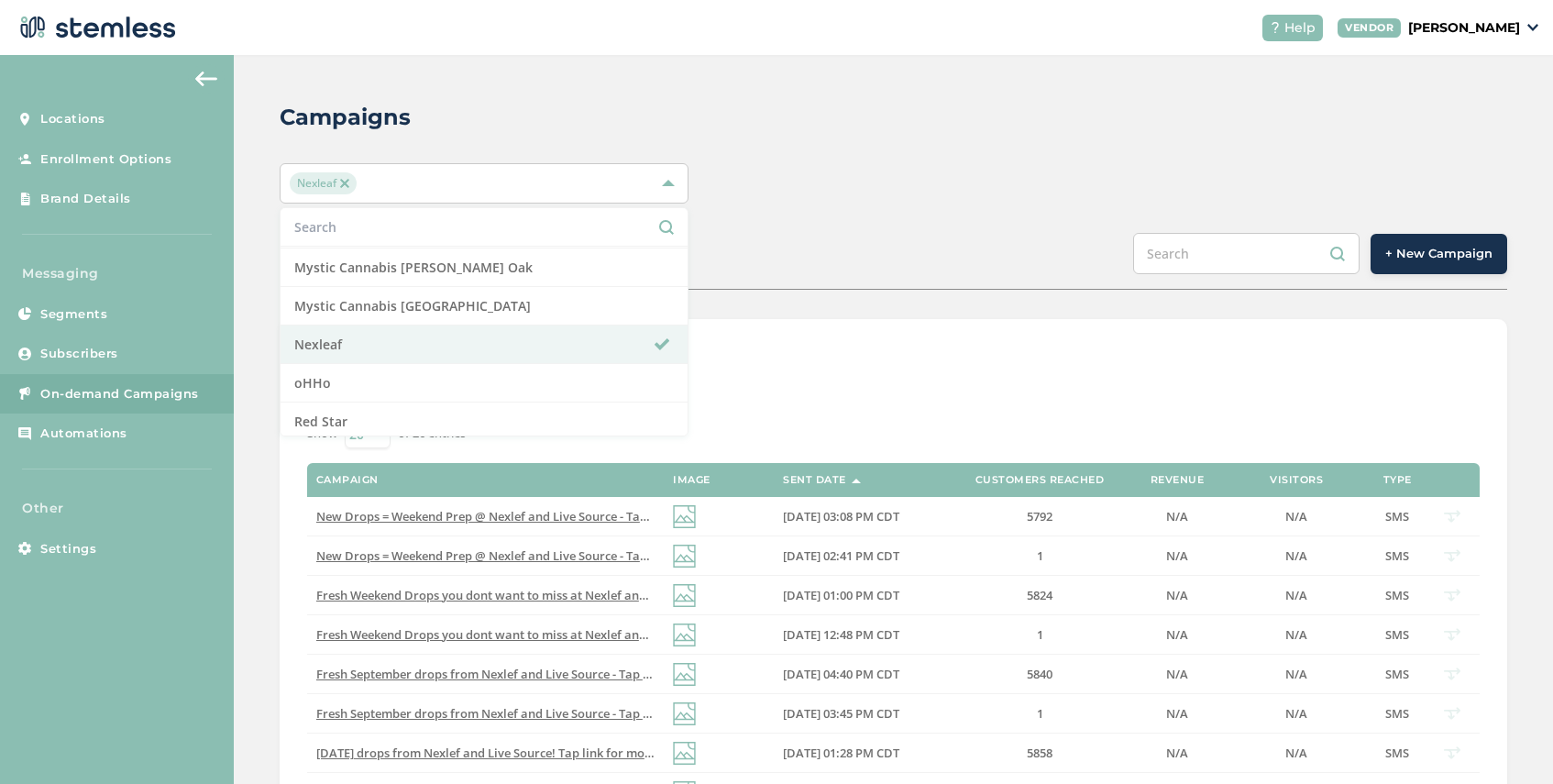
click at [857, 260] on div "SCHEDULED COMPLETED + New Campaign" at bounding box center [893, 261] width 1227 height 57
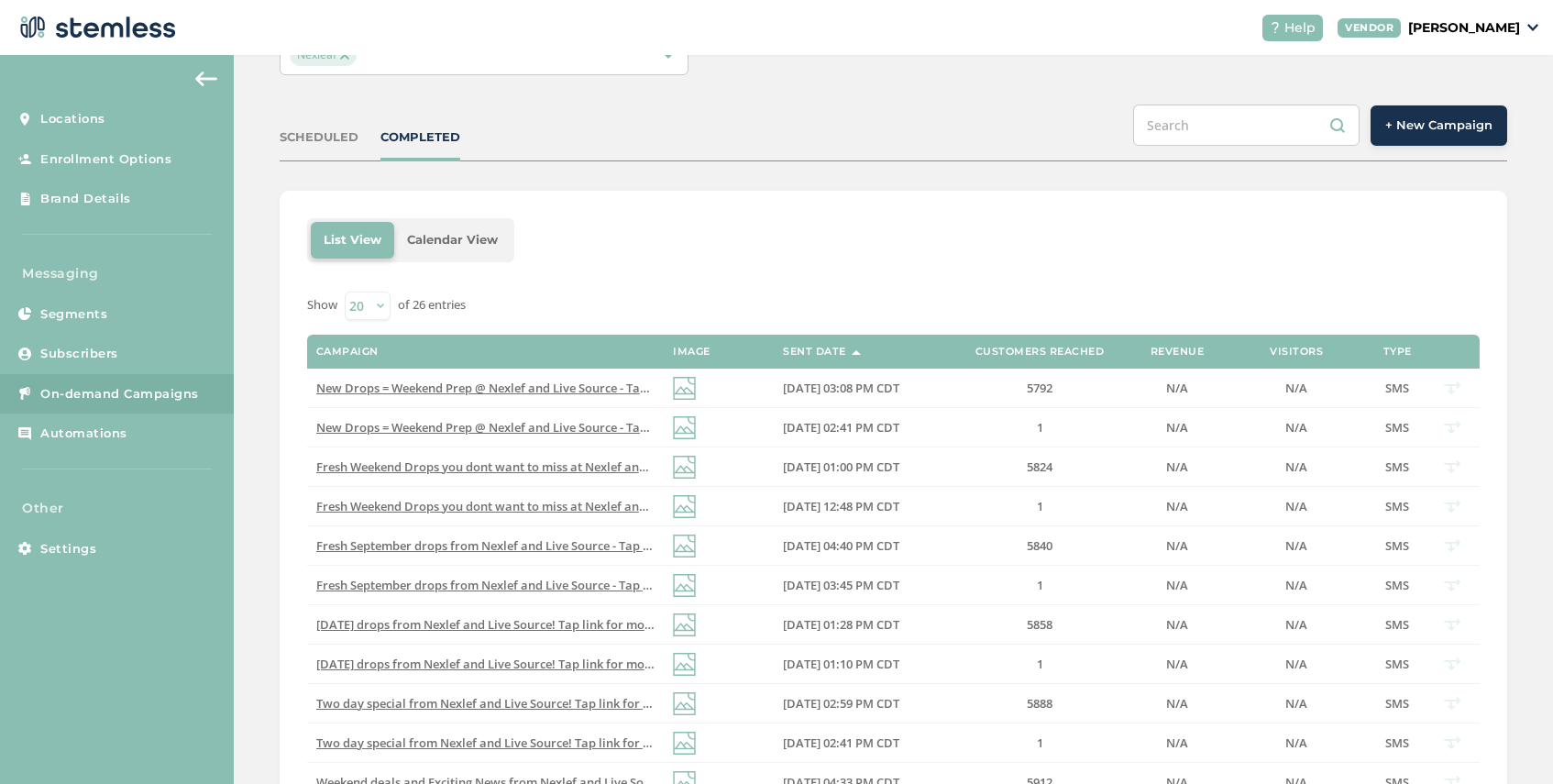
scroll to position [131, 0]
